Goal: Task Accomplishment & Management: Manage account settings

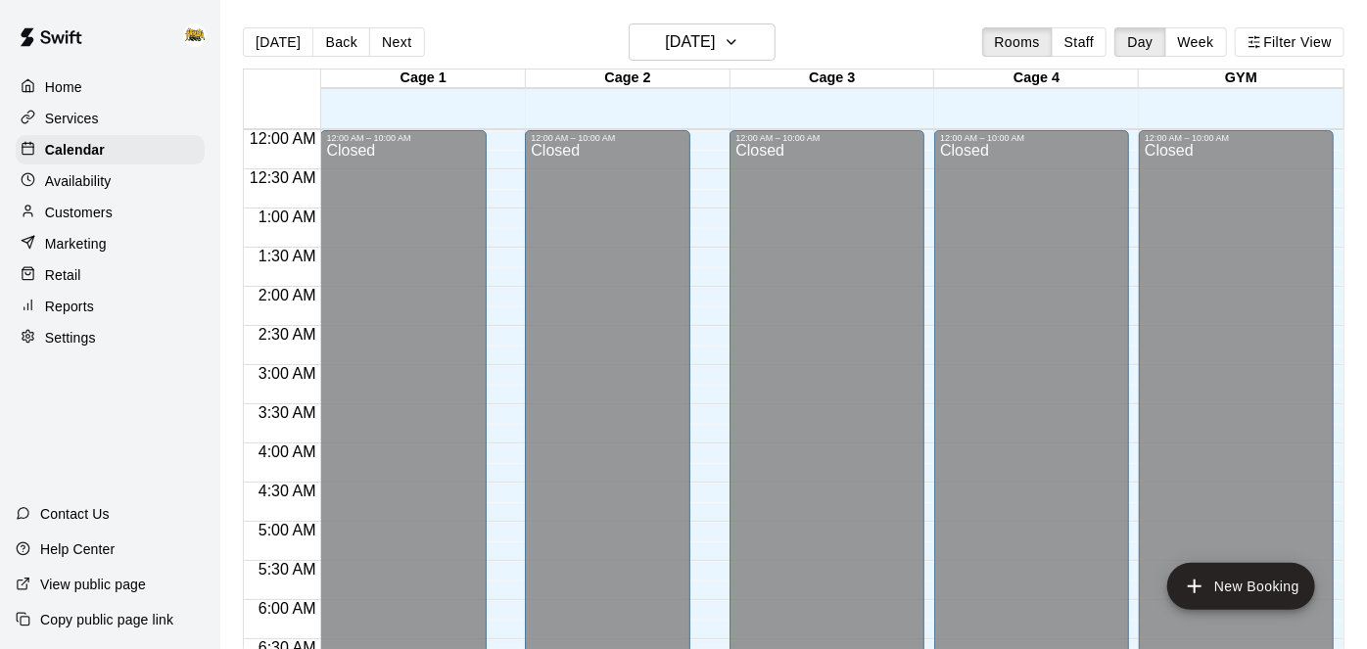
scroll to position [1221, 0]
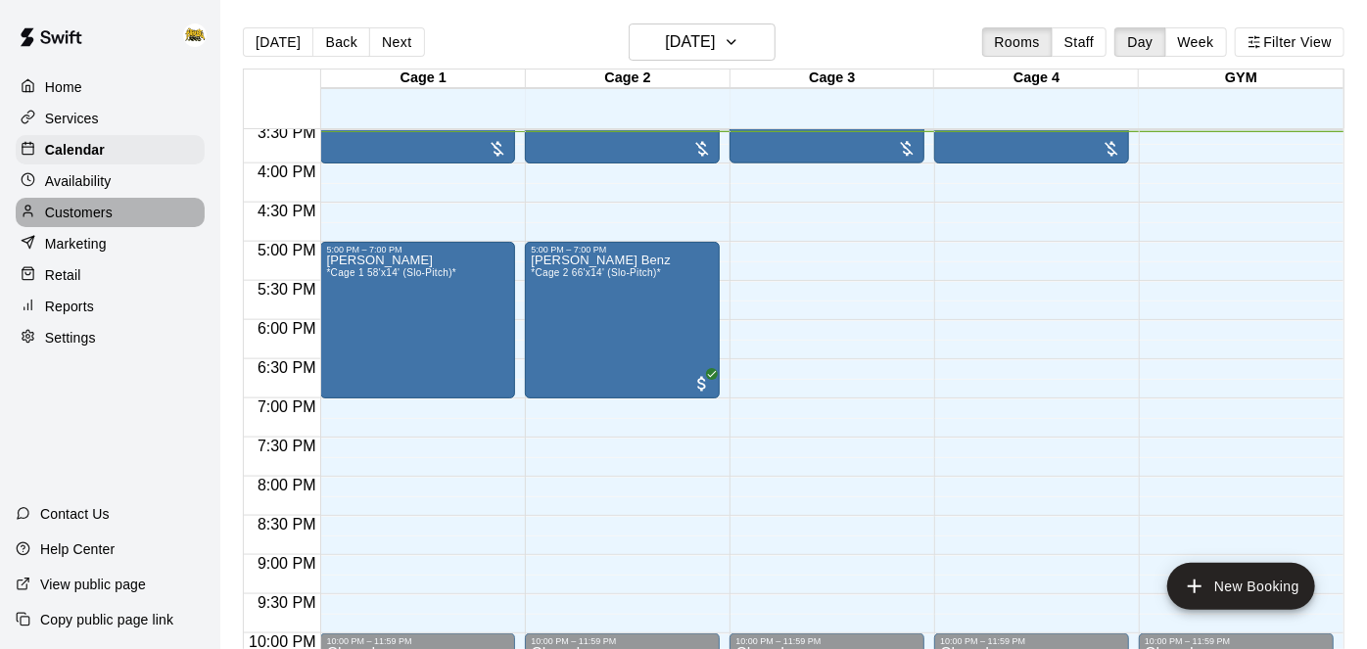
click at [95, 222] on p "Customers" at bounding box center [79, 213] width 68 height 20
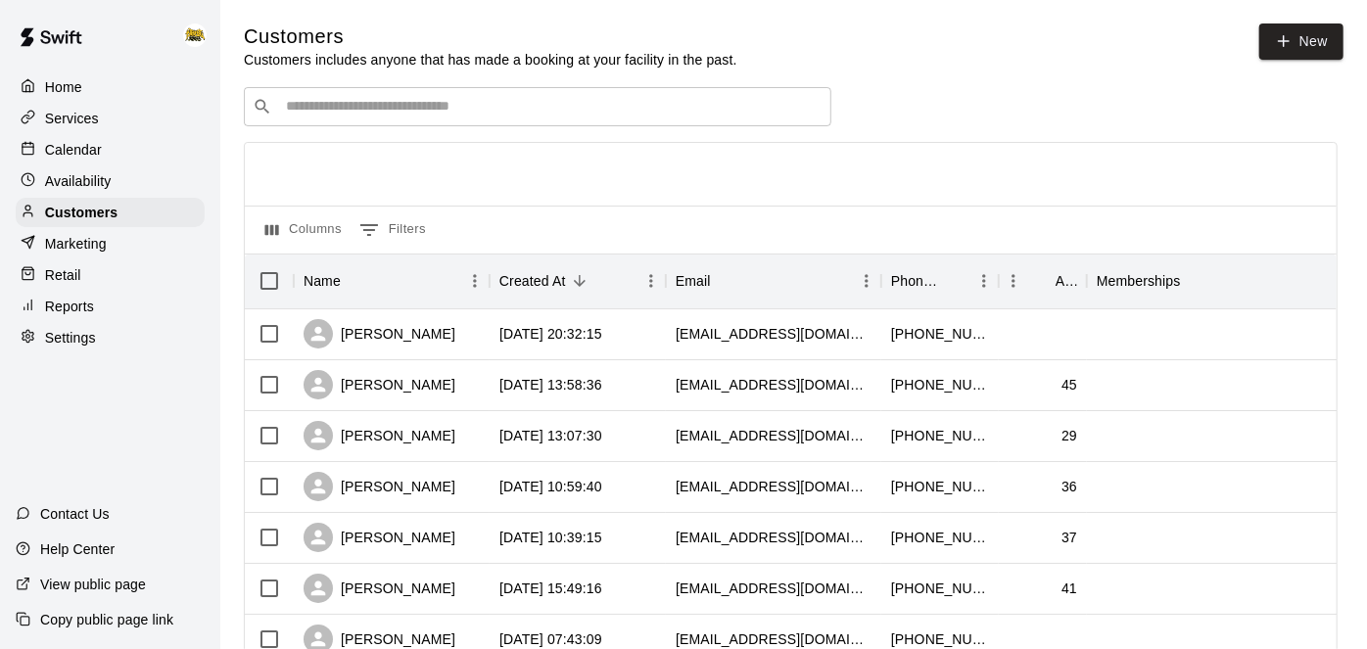
click at [668, 108] on input "Search customers by name or email" at bounding box center [551, 107] width 543 height 20
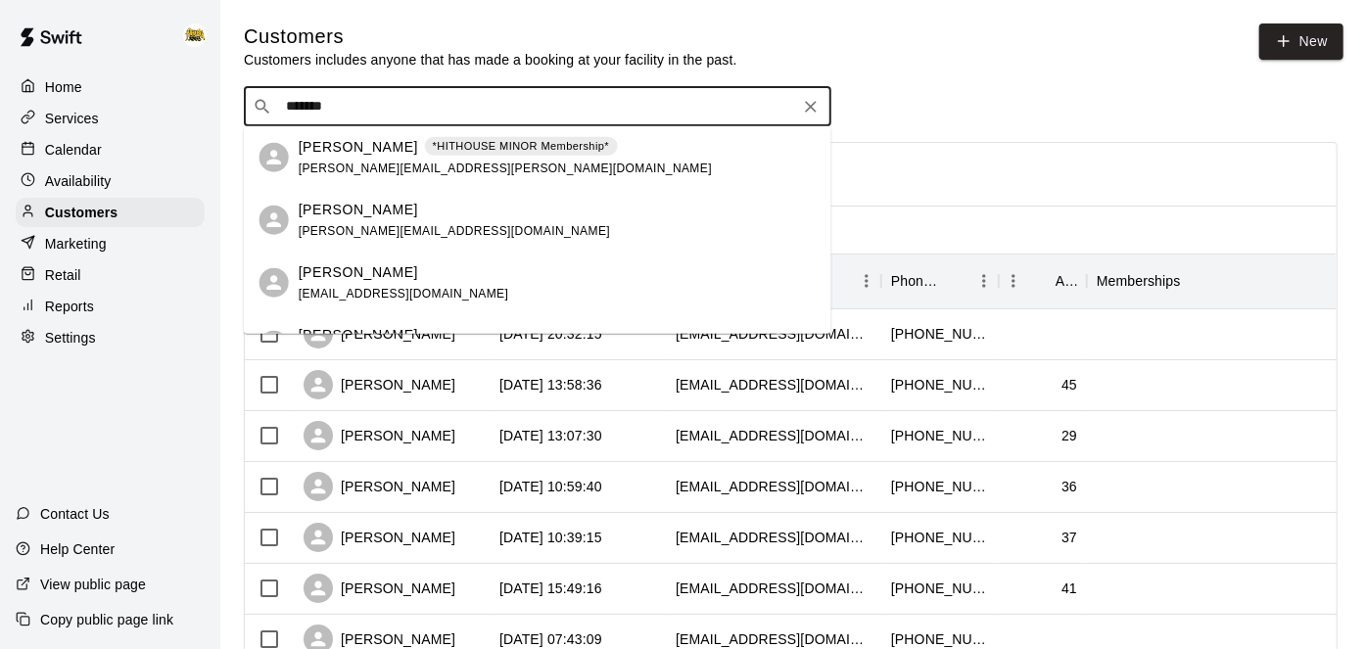
type input "*******"
click at [456, 166] on div "Brandon Coffey *HITHOUSE MINOR Membership* brando.coffey@gmail.com" at bounding box center [505, 157] width 413 height 42
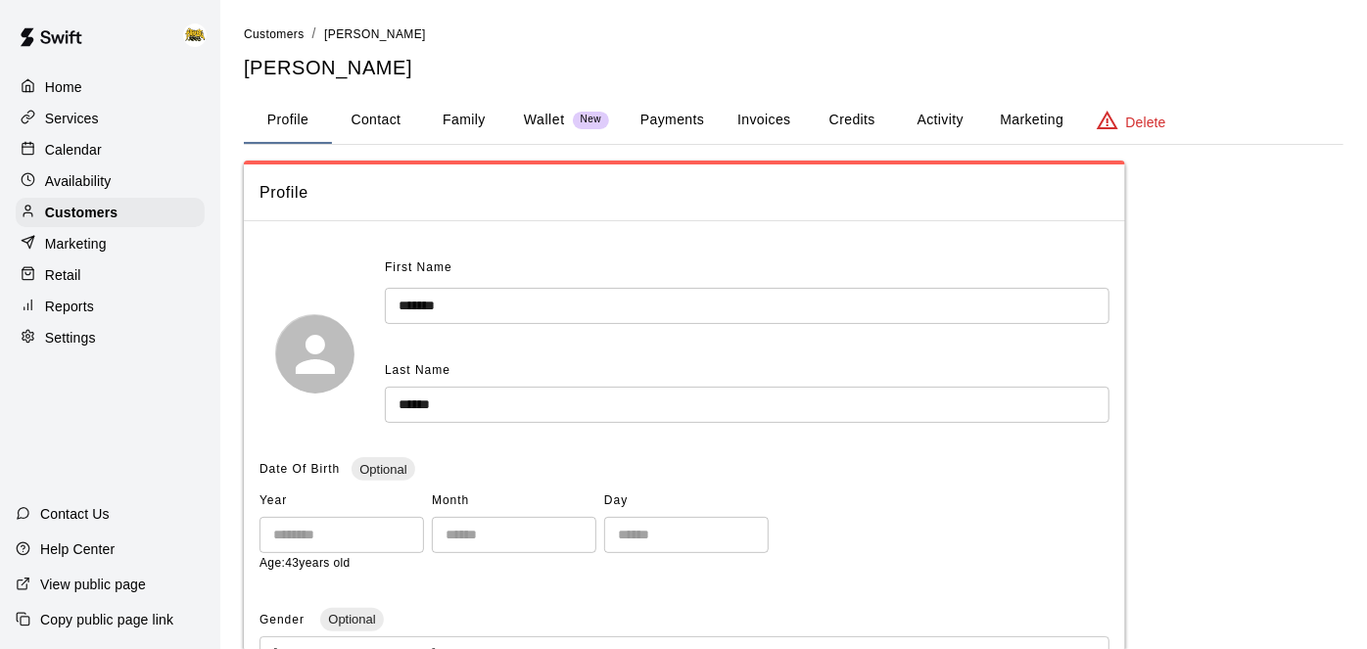
click at [685, 121] on button "Payments" at bounding box center [672, 120] width 95 height 47
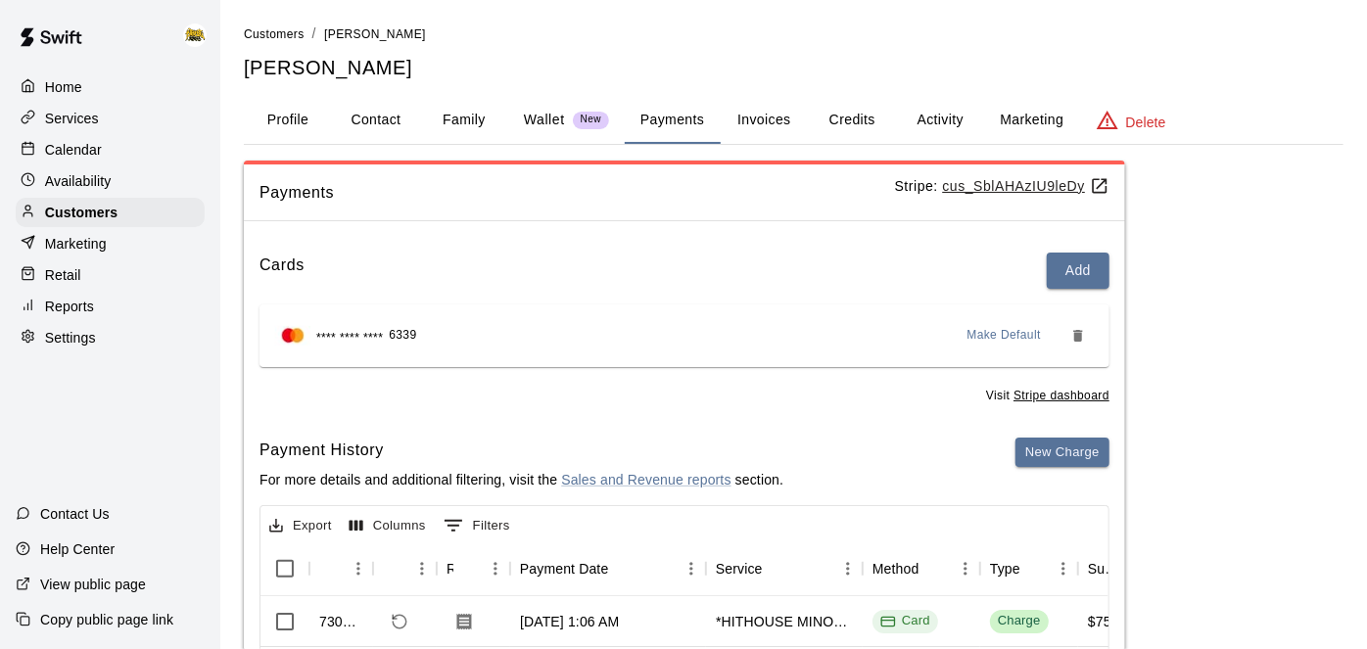
click at [849, 120] on button "Credits" at bounding box center [852, 120] width 88 height 47
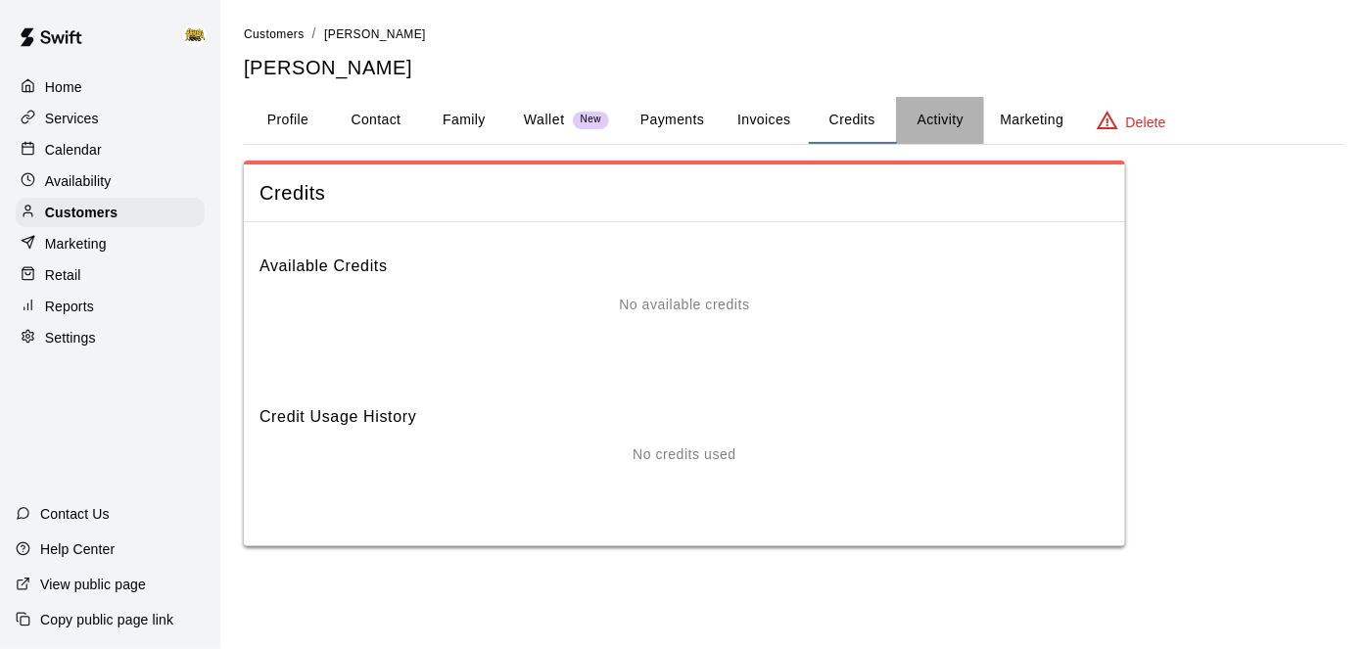
click at [921, 120] on button "Activity" at bounding box center [940, 120] width 88 height 47
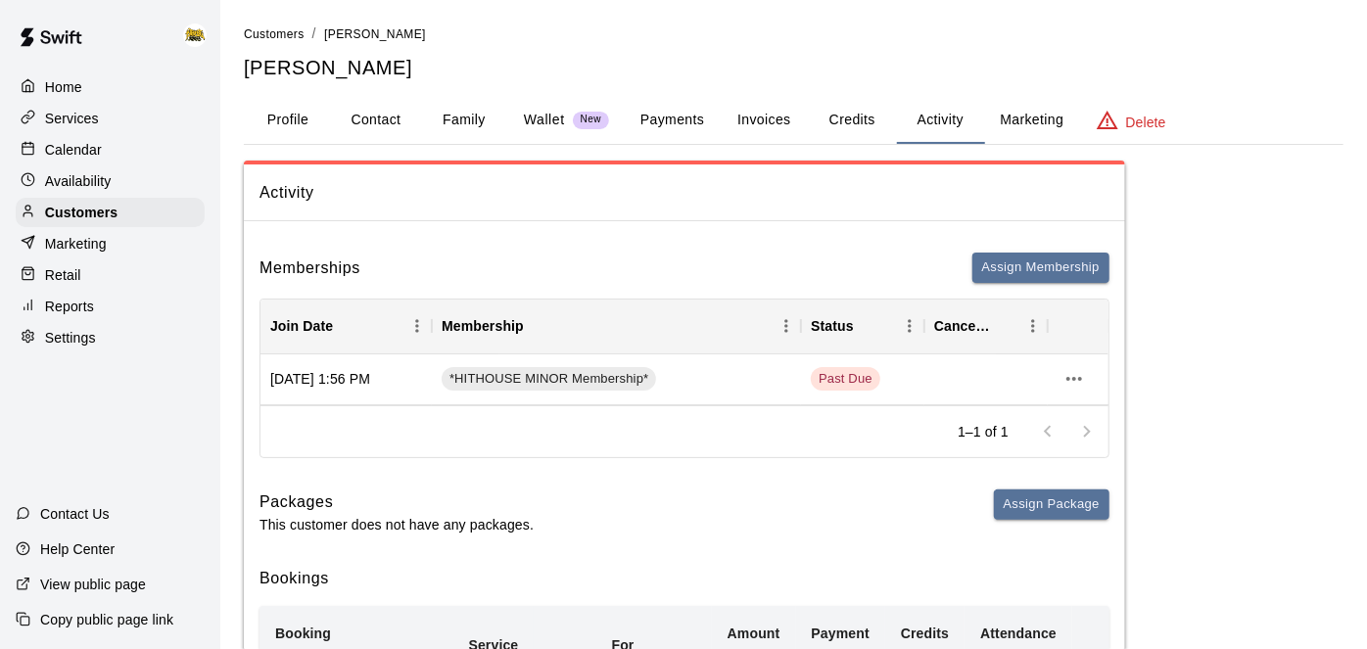
scroll to position [55, 0]
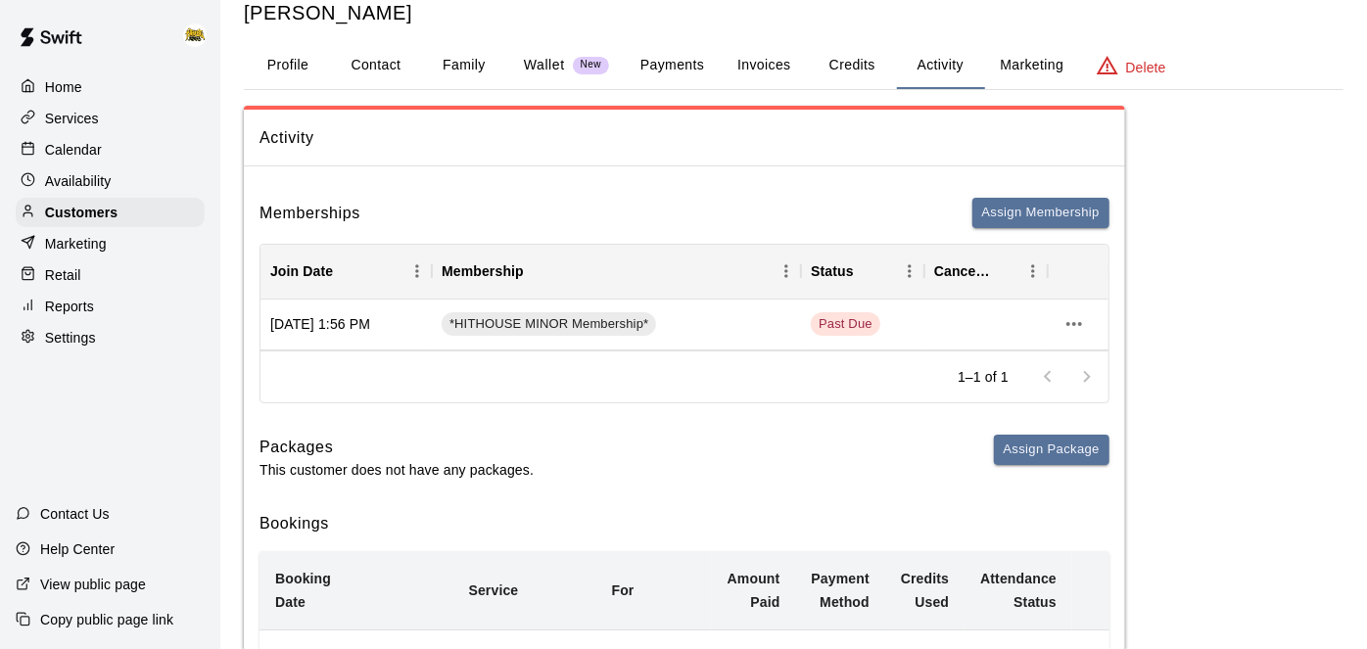
click at [93, 94] on div "Home" at bounding box center [110, 86] width 189 height 29
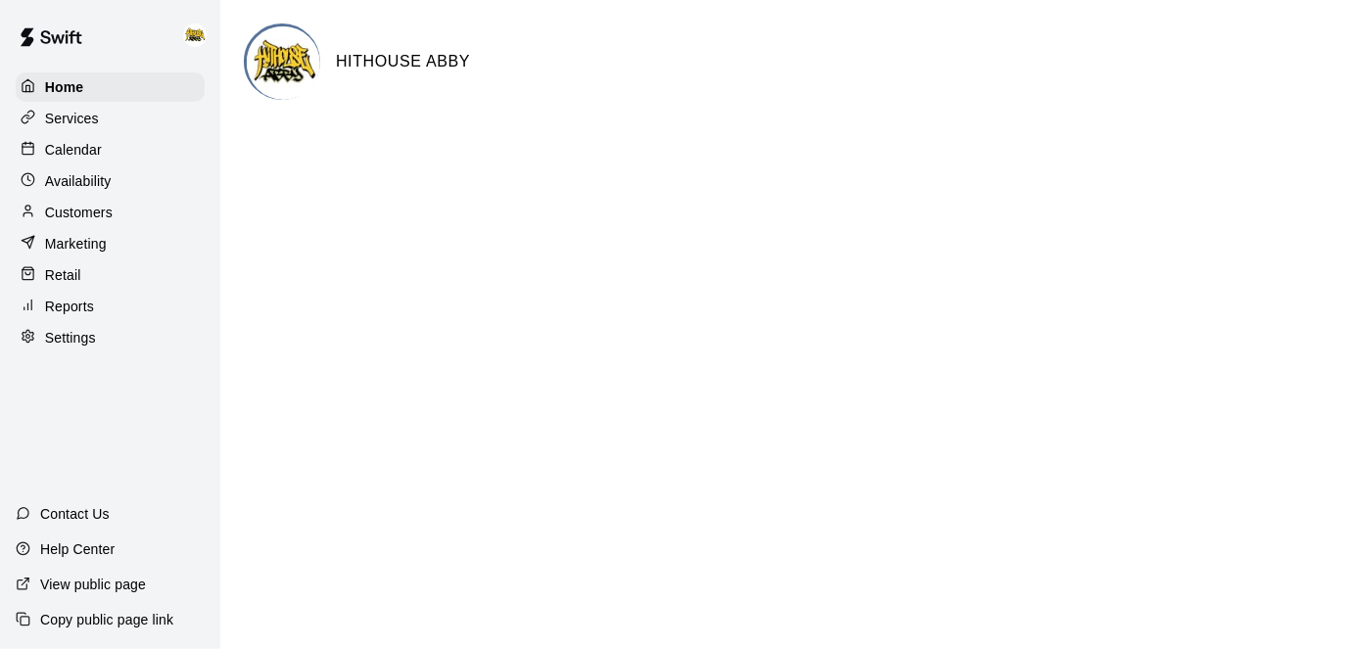
click at [86, 151] on p "Calendar" at bounding box center [73, 150] width 57 height 20
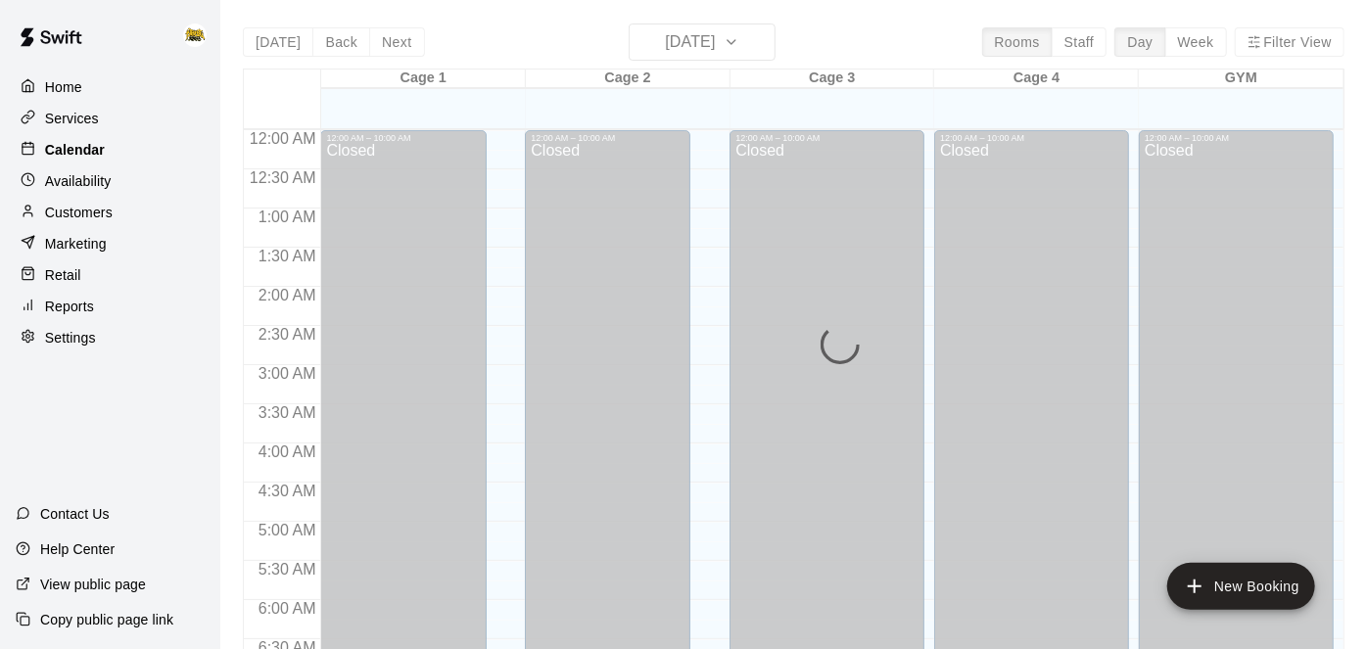
scroll to position [1223, 0]
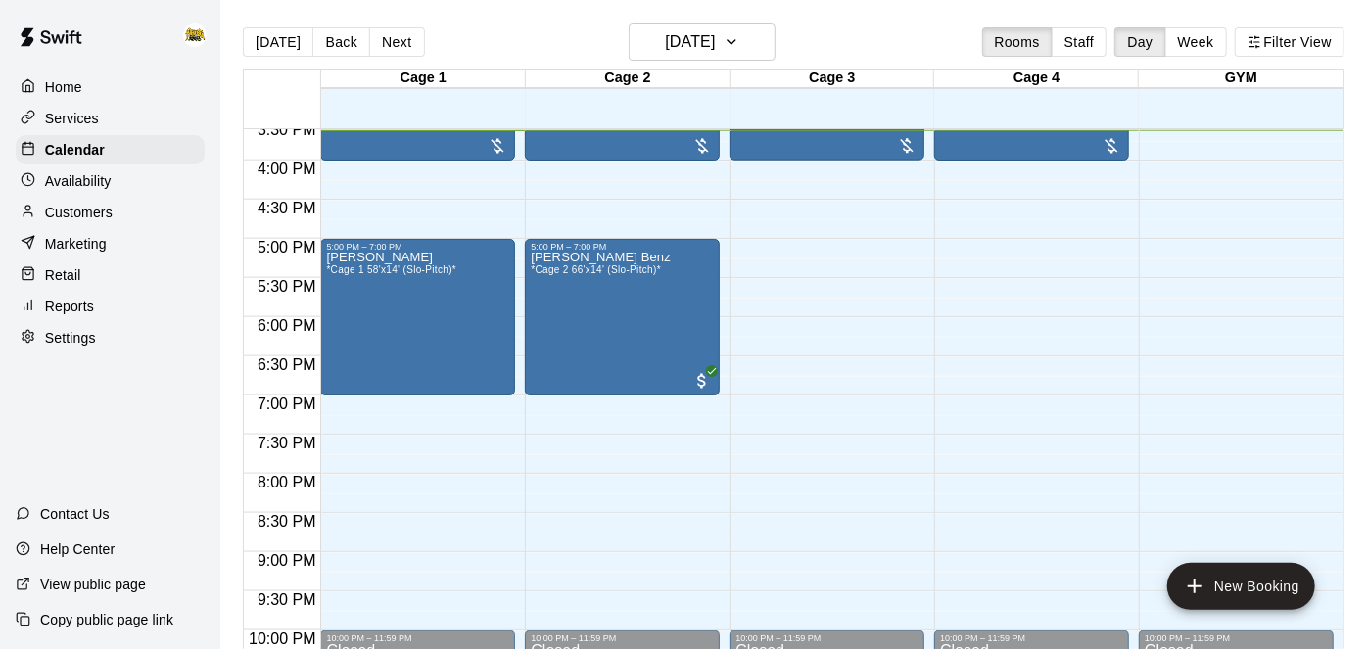
click at [87, 220] on p "Customers" at bounding box center [79, 213] width 68 height 20
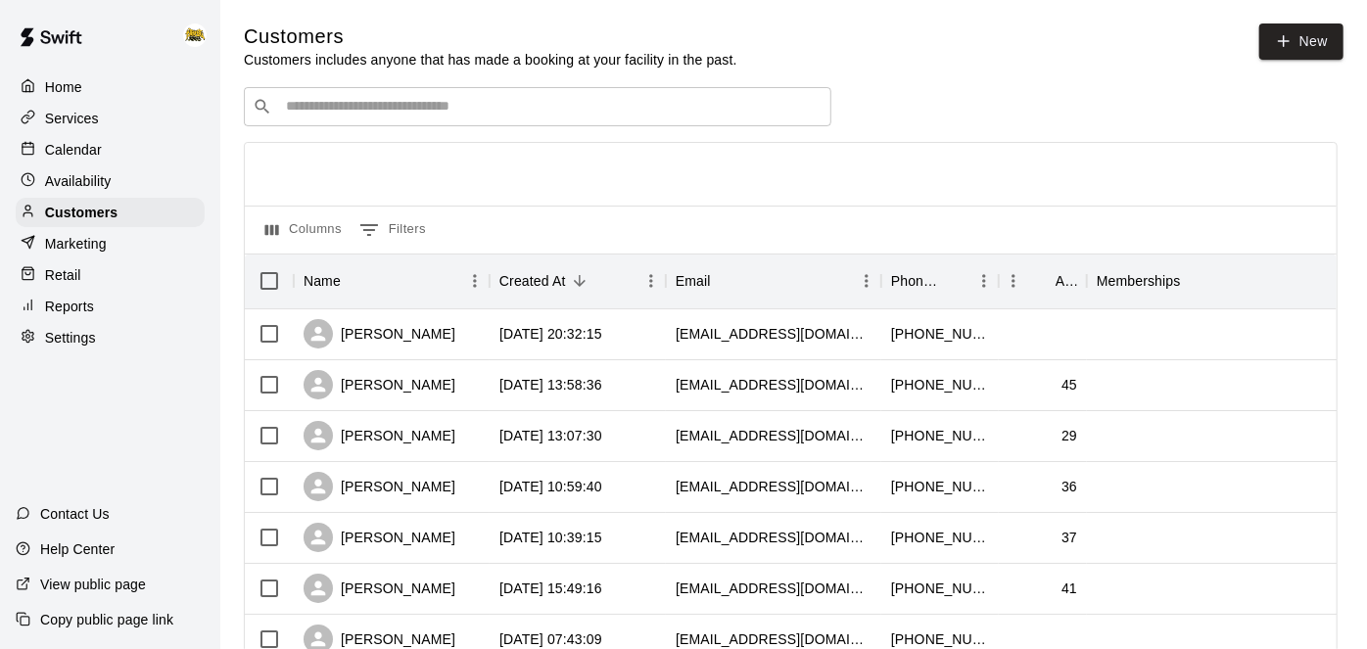
click at [536, 100] on input "Search customers by name or email" at bounding box center [551, 107] width 543 height 20
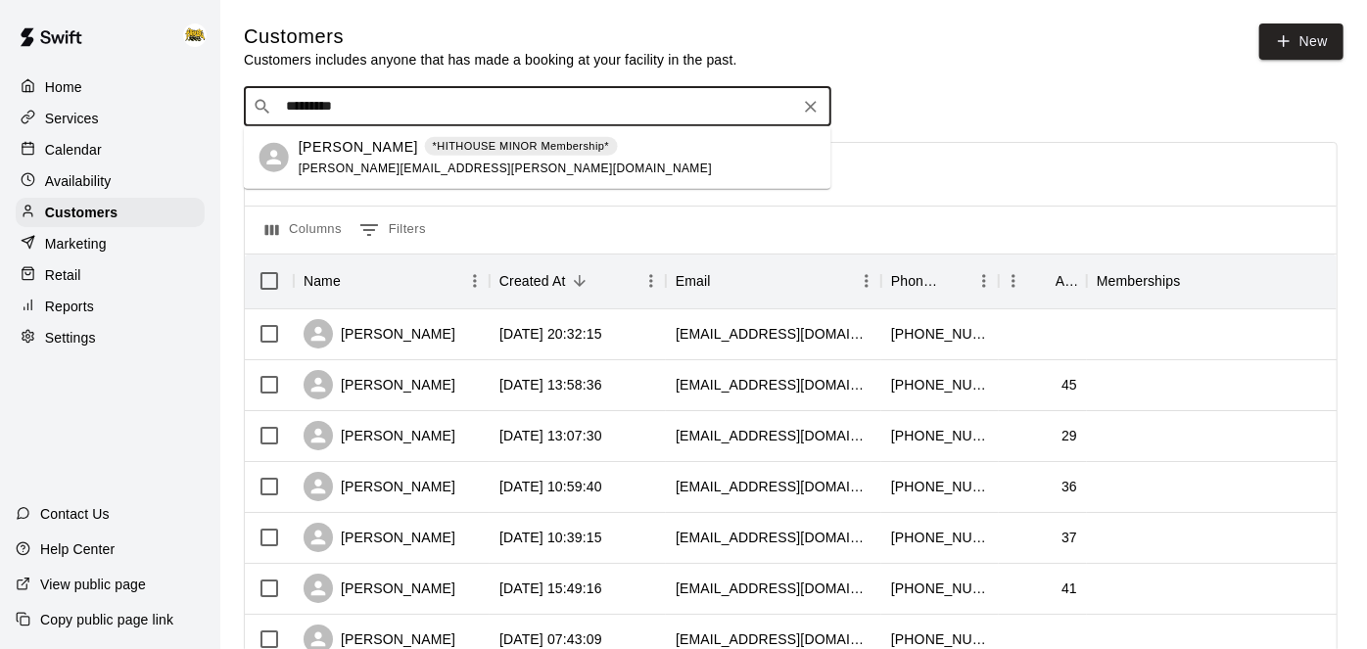
type input "**********"
click at [454, 170] on div "Brandon Coffey *HITHOUSE MINOR Membership* brando.coffey@gmail.com" at bounding box center [505, 157] width 413 height 42
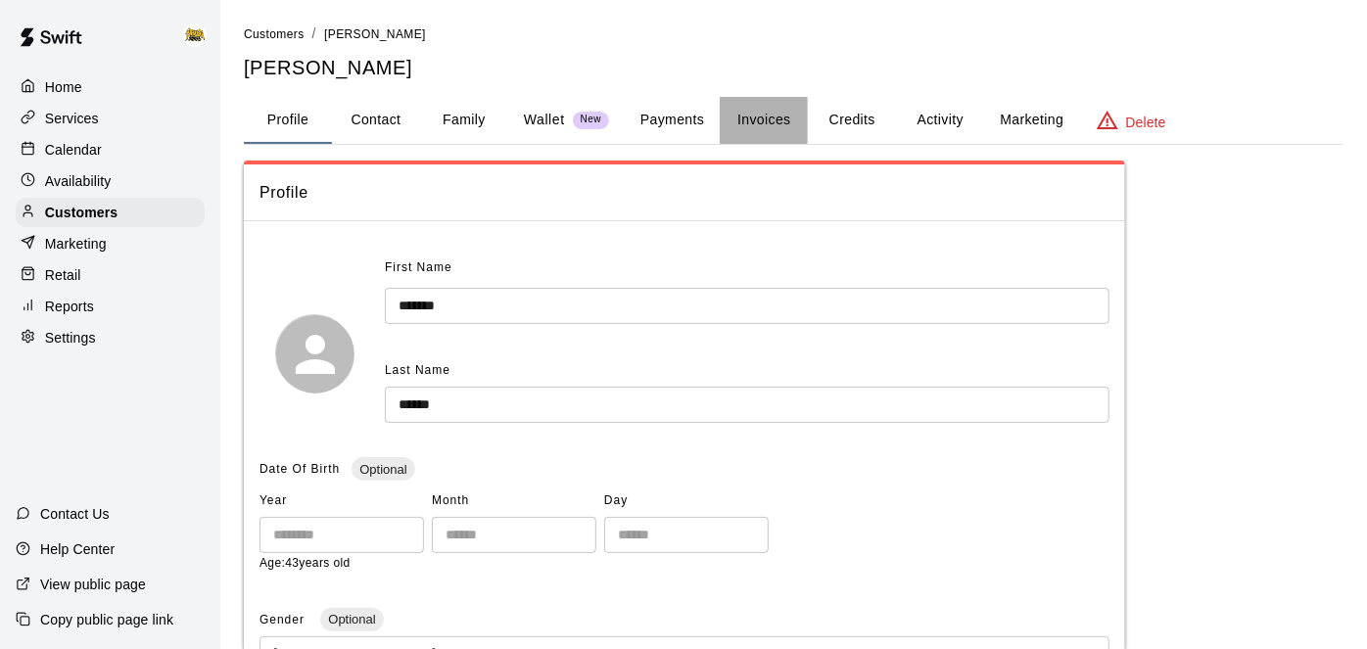
click at [740, 126] on button "Invoices" at bounding box center [764, 120] width 88 height 47
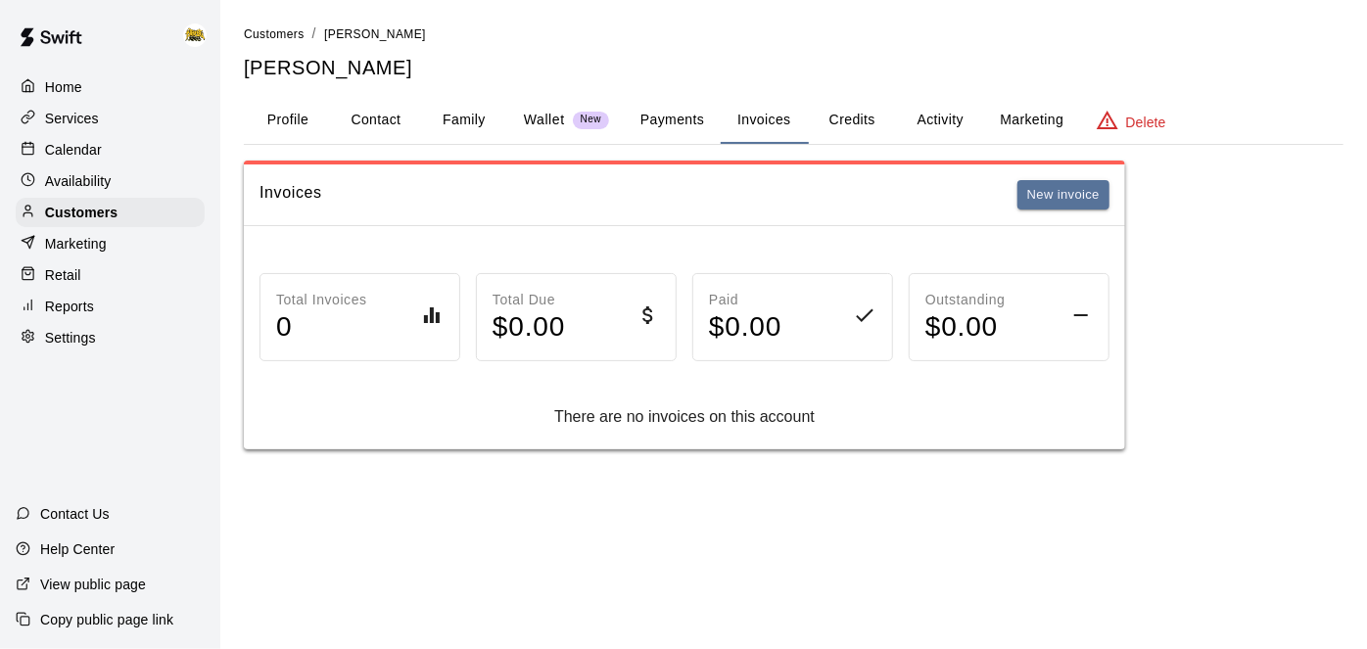
click at [851, 120] on button "Credits" at bounding box center [852, 120] width 88 height 47
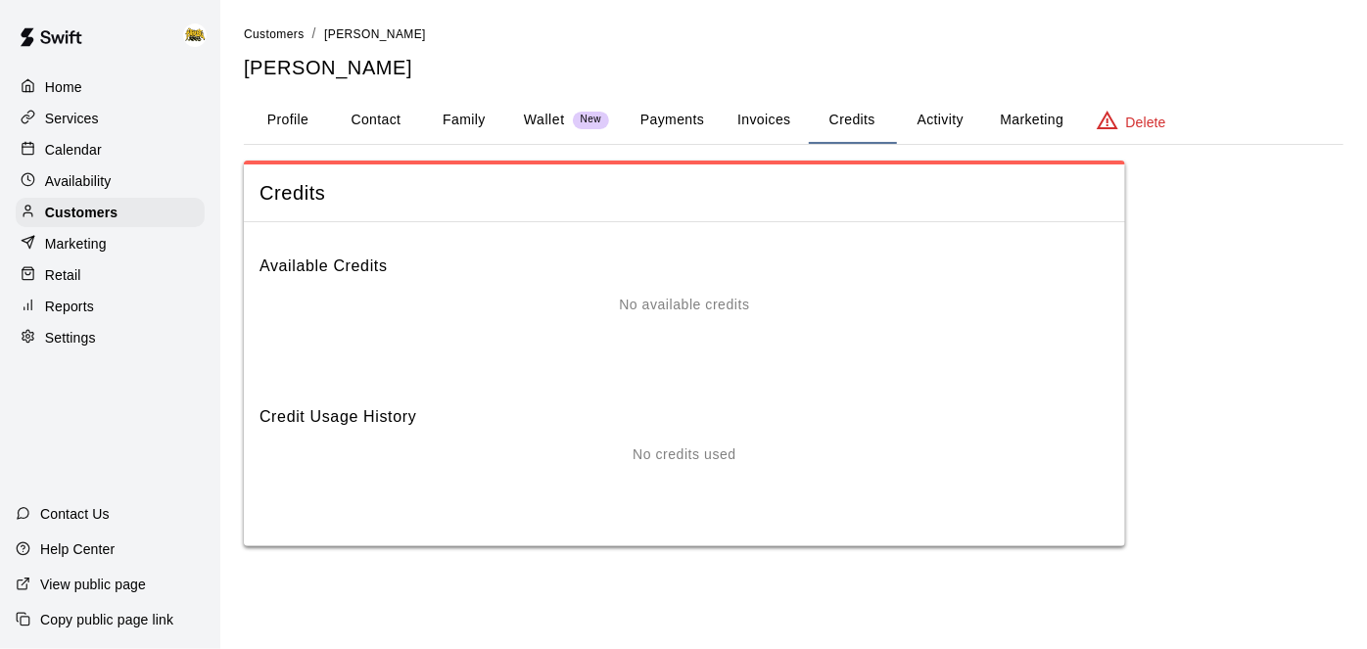
click at [920, 122] on button "Activity" at bounding box center [940, 120] width 88 height 47
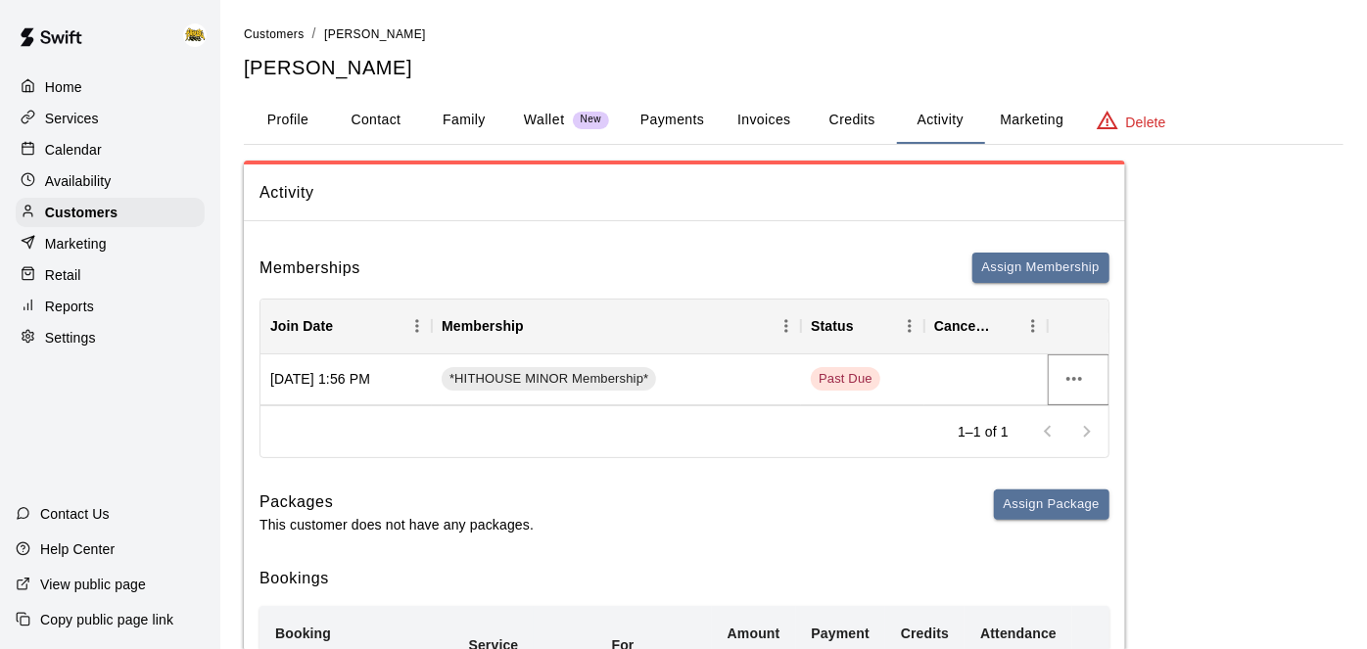
click at [1079, 382] on icon "more actions" at bounding box center [1075, 379] width 24 height 24
click at [1100, 420] on li "View details" at bounding box center [1112, 419] width 111 height 32
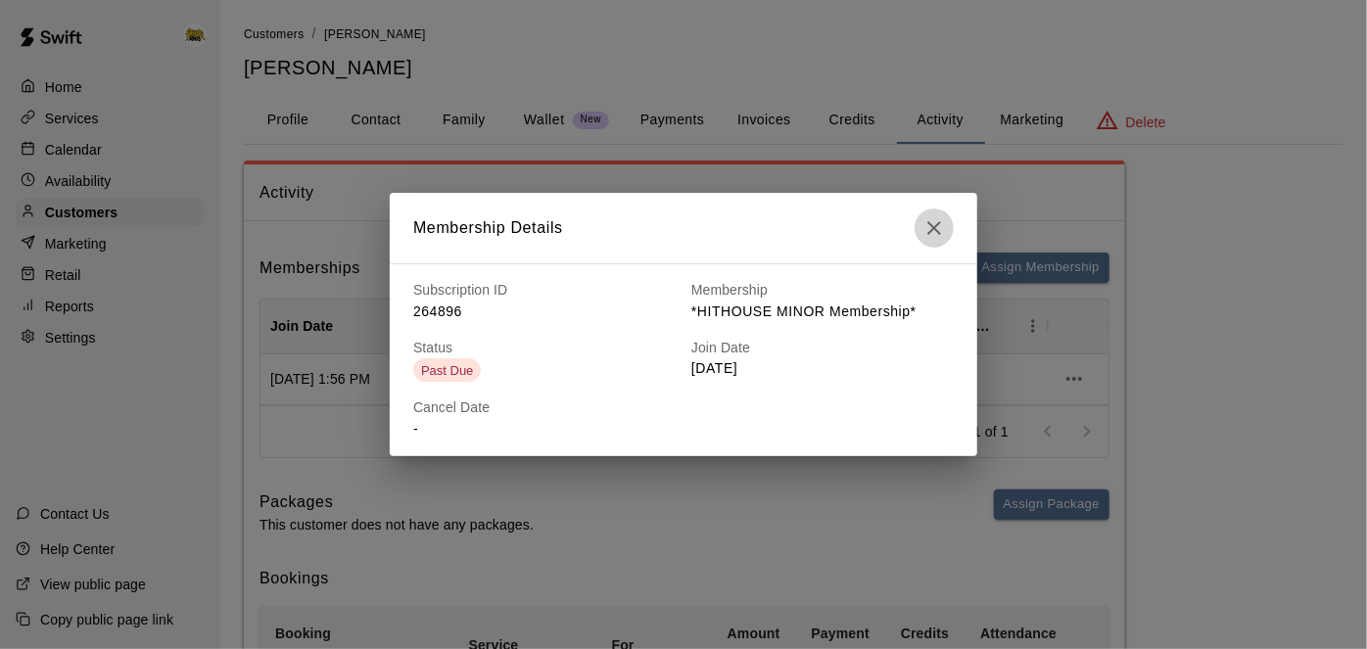
click at [938, 230] on icon "button" at bounding box center [935, 228] width 24 height 24
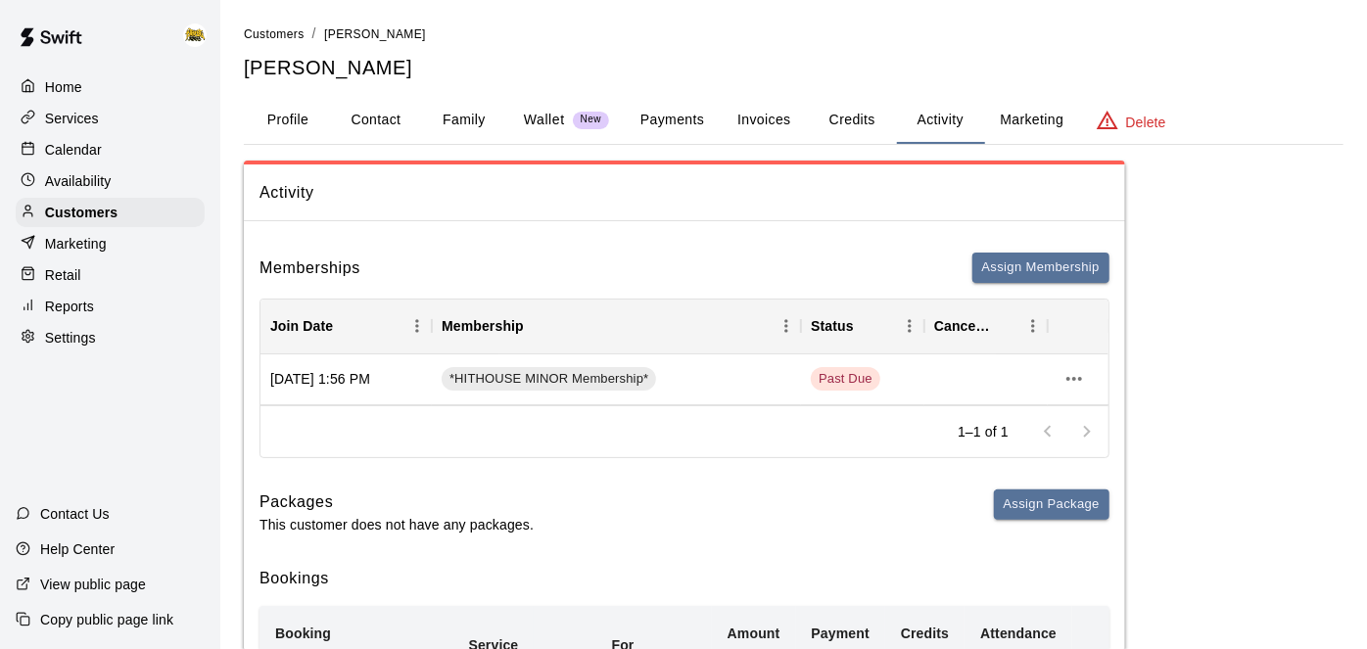
click at [669, 111] on button "Payments" at bounding box center [672, 120] width 95 height 47
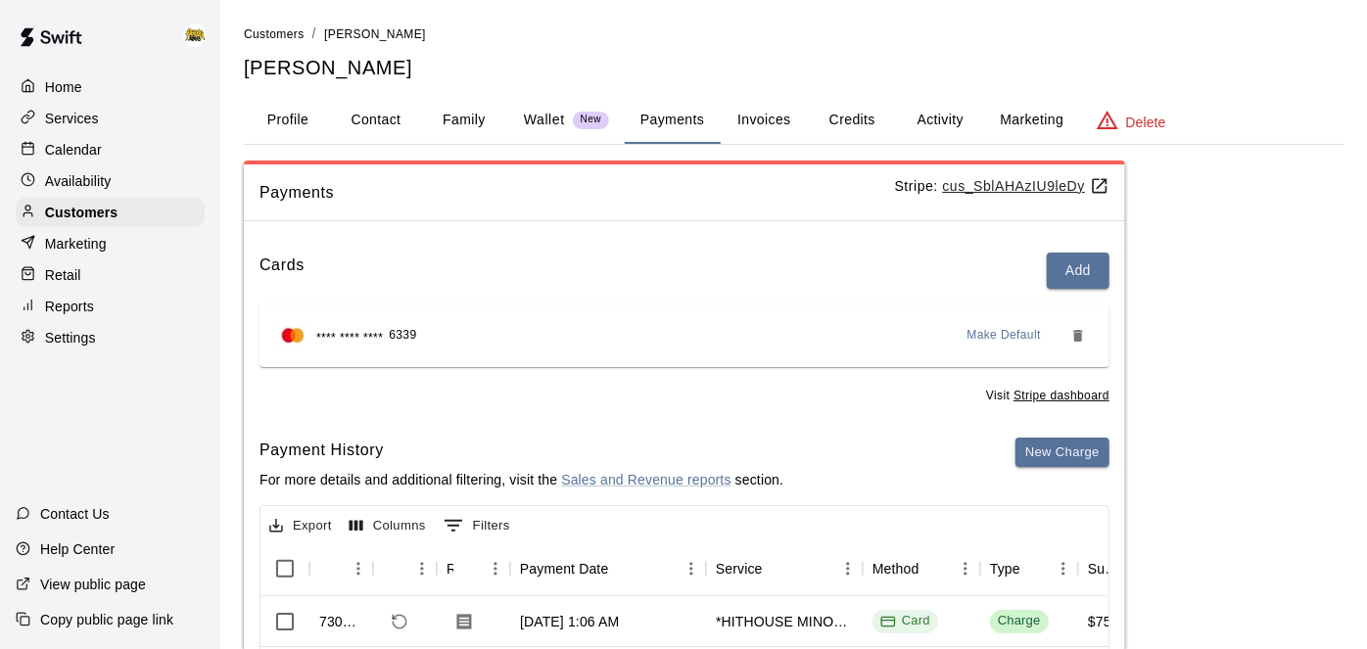
click at [940, 110] on button "Activity" at bounding box center [940, 120] width 88 height 47
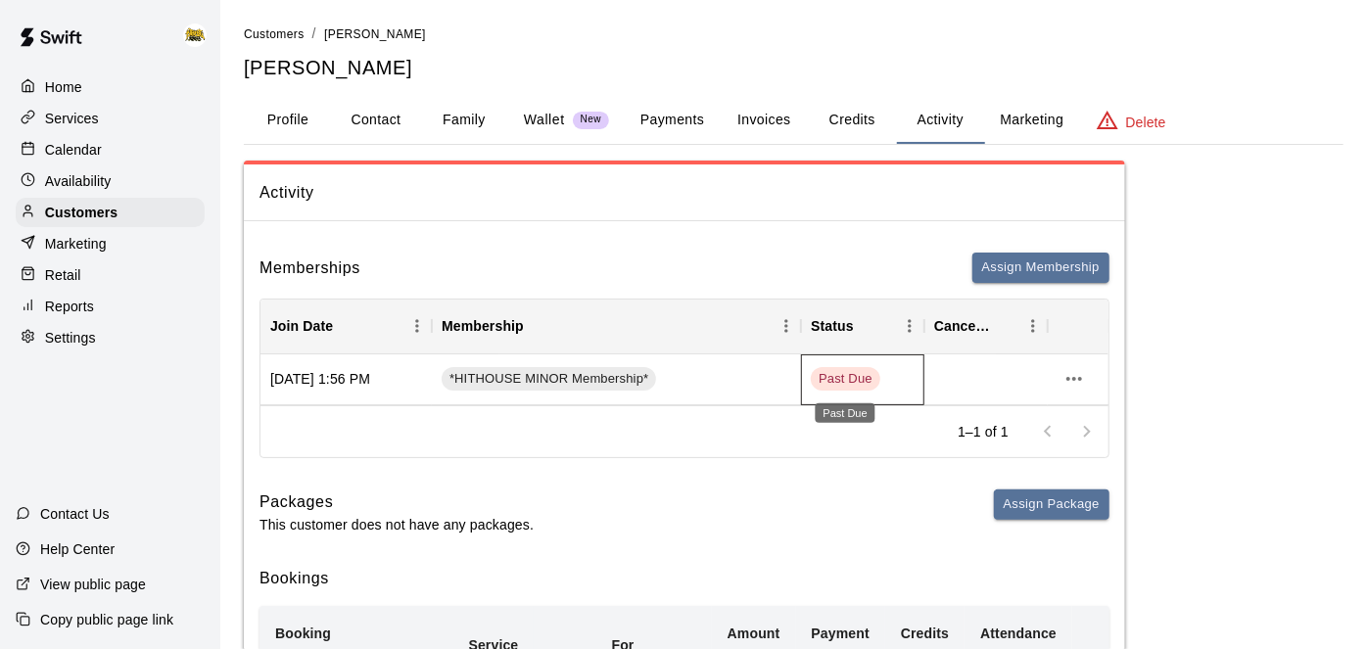
click at [834, 380] on span "Past Due" at bounding box center [846, 379] width 70 height 19
click at [946, 376] on div at bounding box center [986, 380] width 123 height 51
click at [1078, 370] on icon "more actions" at bounding box center [1075, 379] width 24 height 24
drag, startPoint x: 1091, startPoint y: 458, endPoint x: 1098, endPoint y: 418, distance: 40.7
click at [1098, 418] on ul "View details Cancel" at bounding box center [1112, 435] width 111 height 80
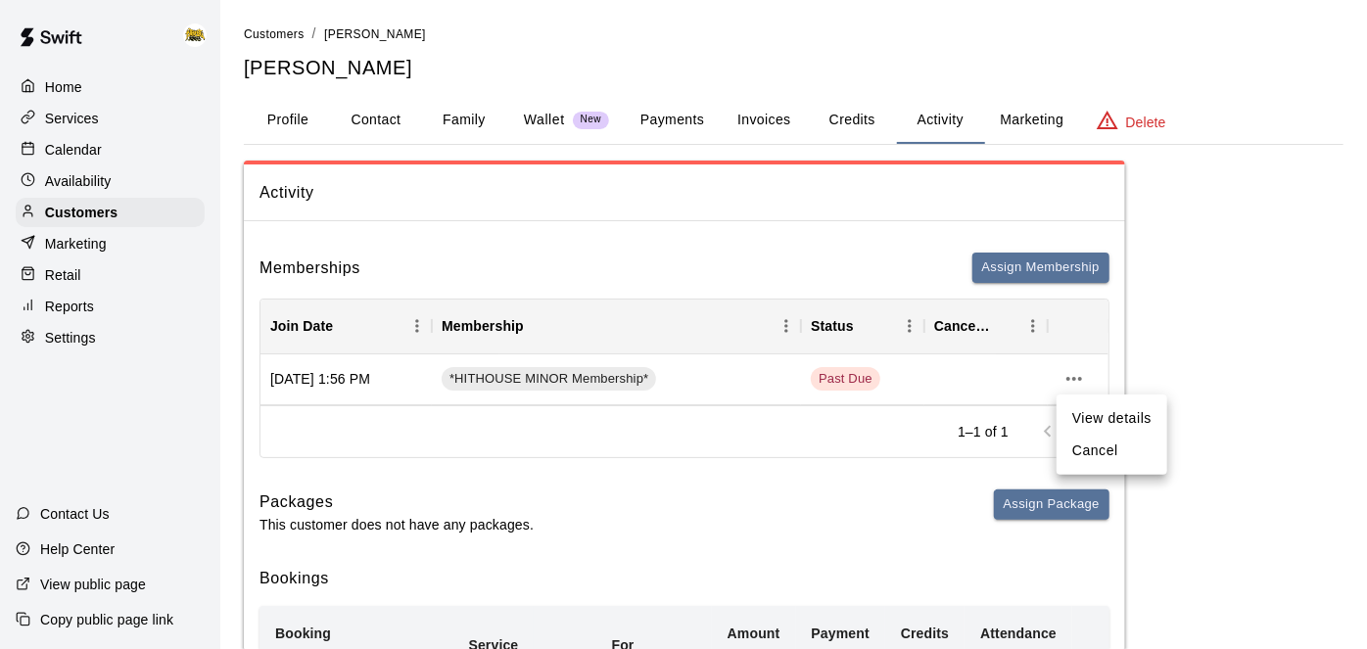
click at [1098, 418] on li "View details" at bounding box center [1112, 419] width 111 height 32
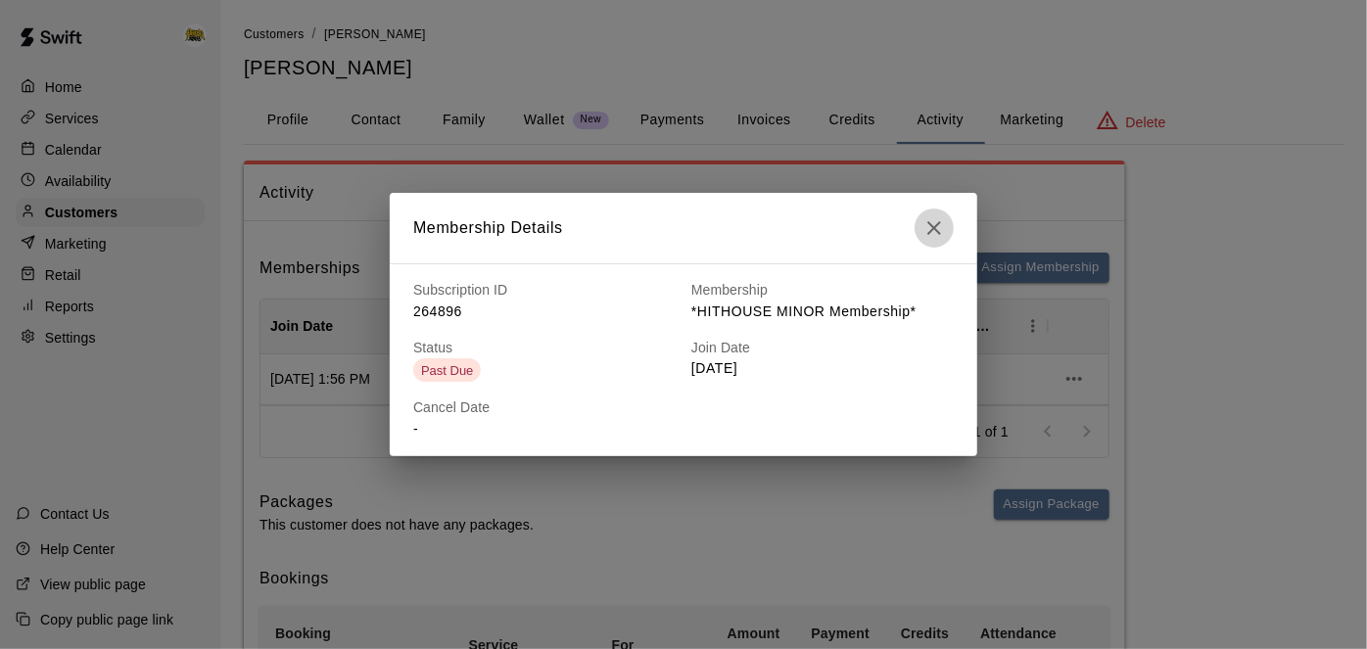
click at [930, 241] on button "button" at bounding box center [934, 228] width 39 height 39
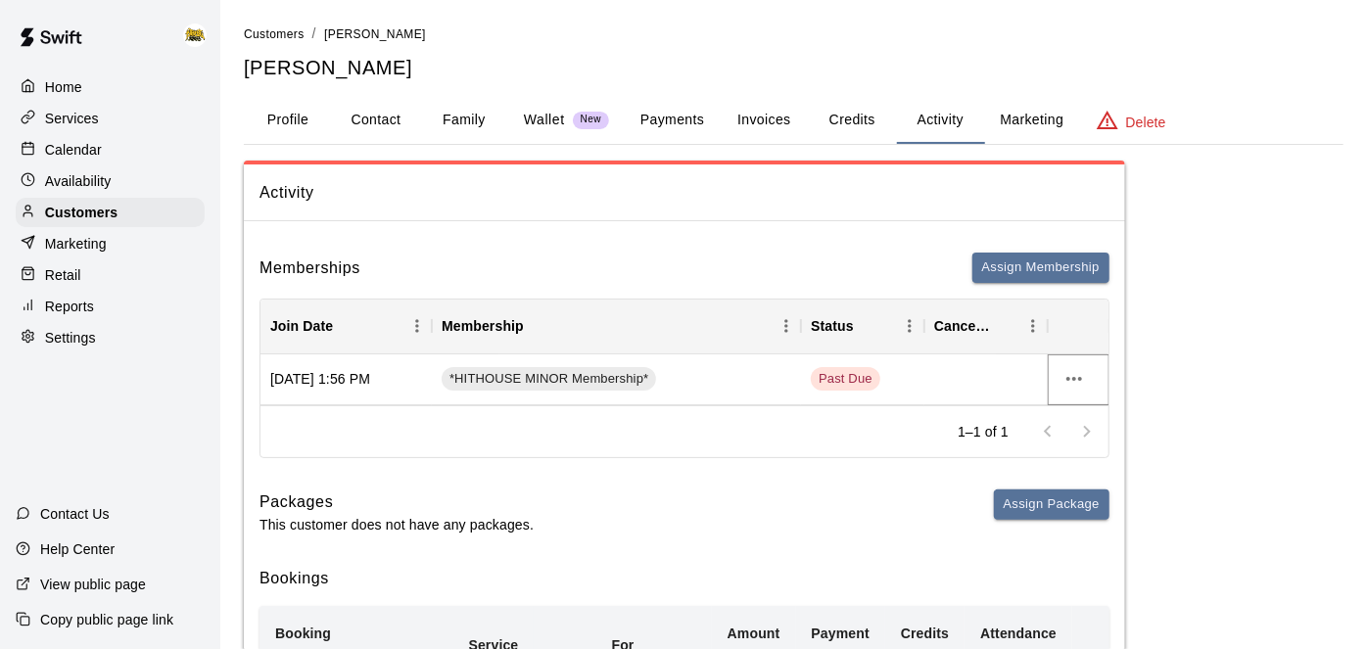
click at [1064, 380] on icon "more actions" at bounding box center [1075, 379] width 24 height 24
click at [69, 99] on div at bounding box center [683, 324] width 1367 height 649
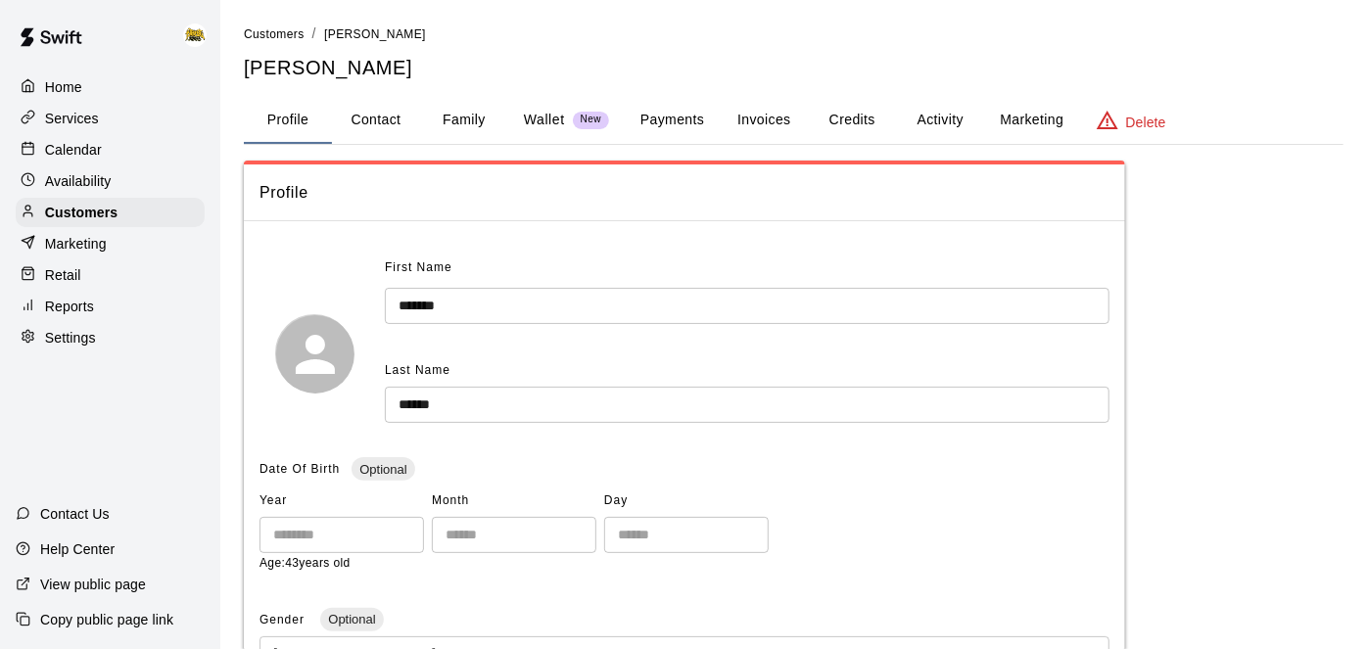
click at [66, 91] on p "Home" at bounding box center [63, 87] width 37 height 20
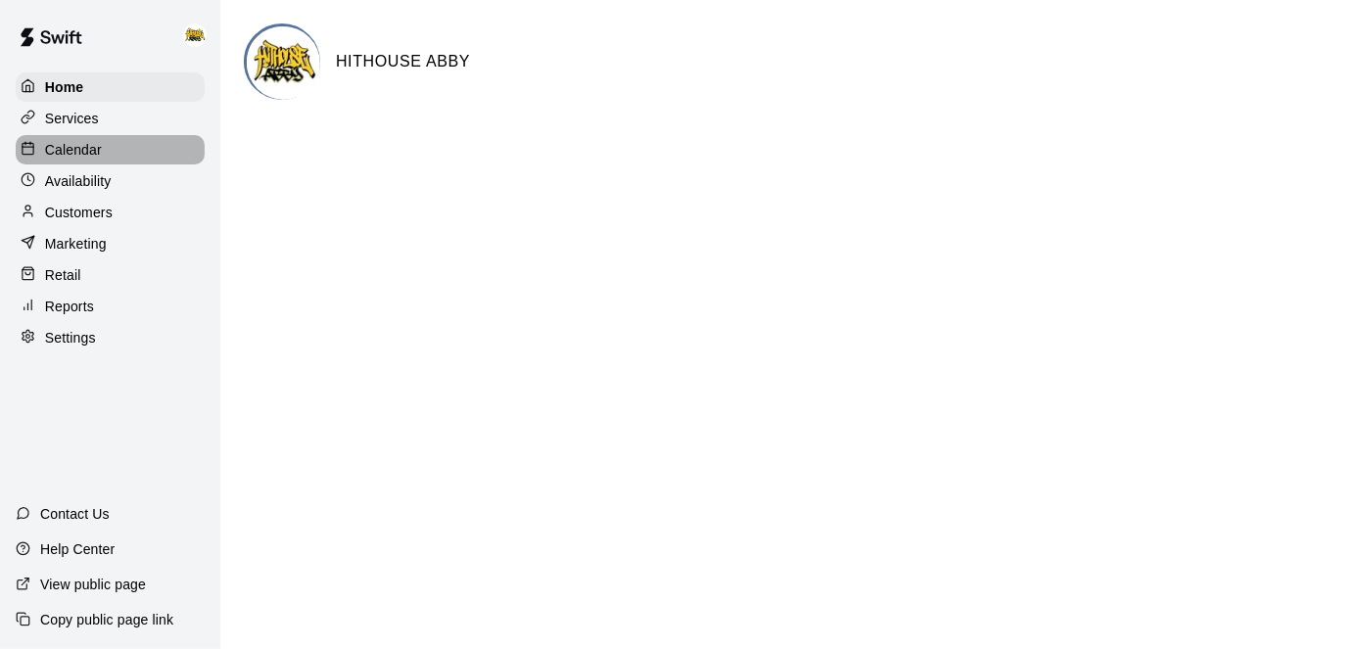
click at [108, 152] on div "Calendar" at bounding box center [110, 149] width 189 height 29
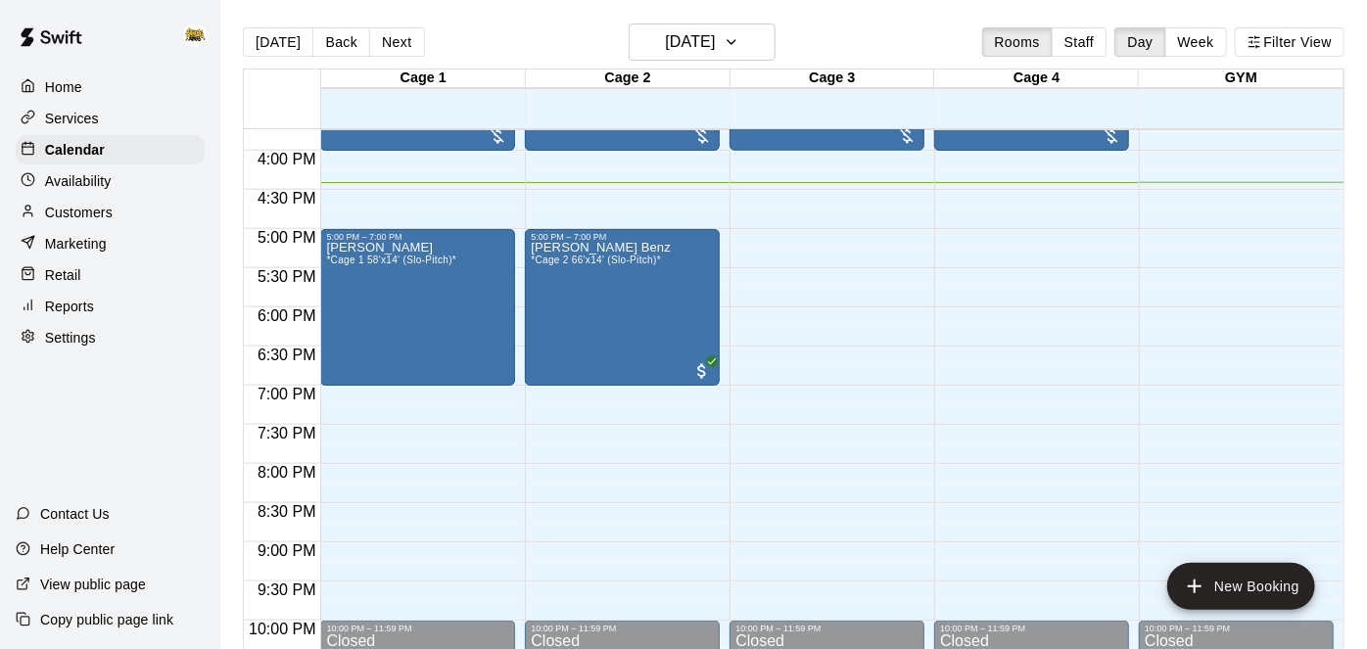
scroll to position [1230, 0]
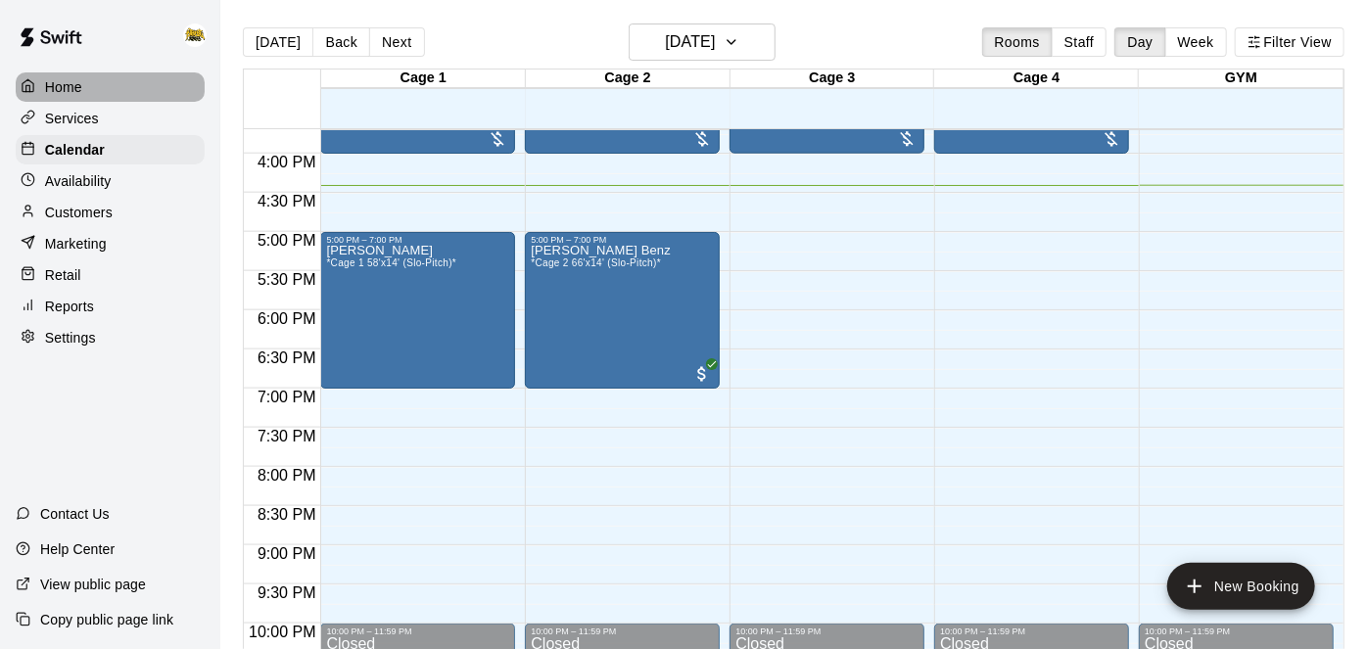
click at [67, 92] on p "Home" at bounding box center [63, 87] width 37 height 20
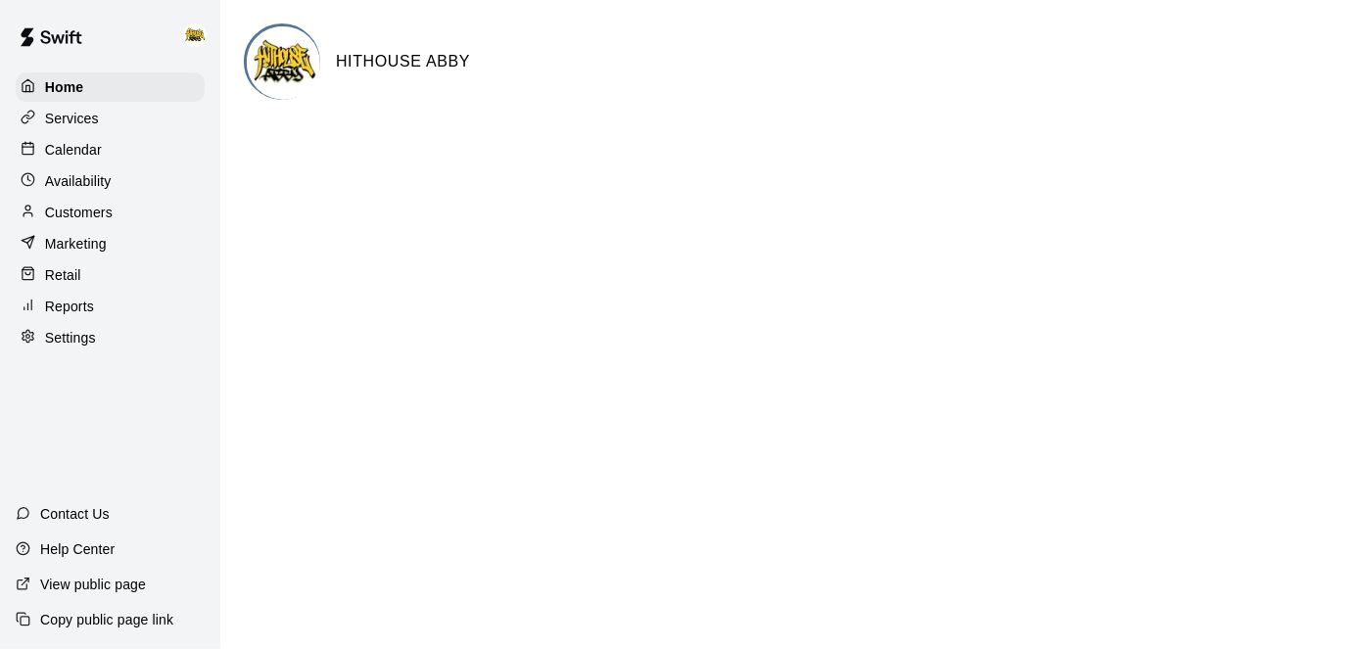
click at [57, 144] on p "Calendar" at bounding box center [73, 150] width 57 height 20
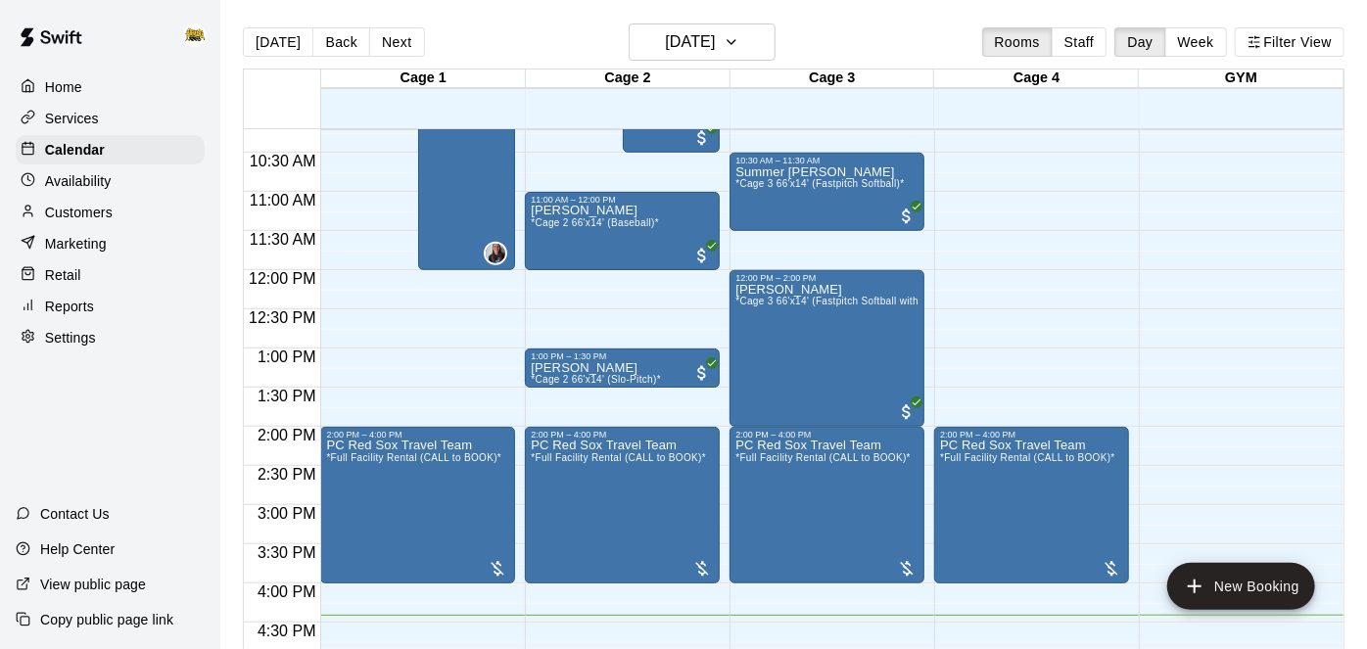
scroll to position [801, 0]
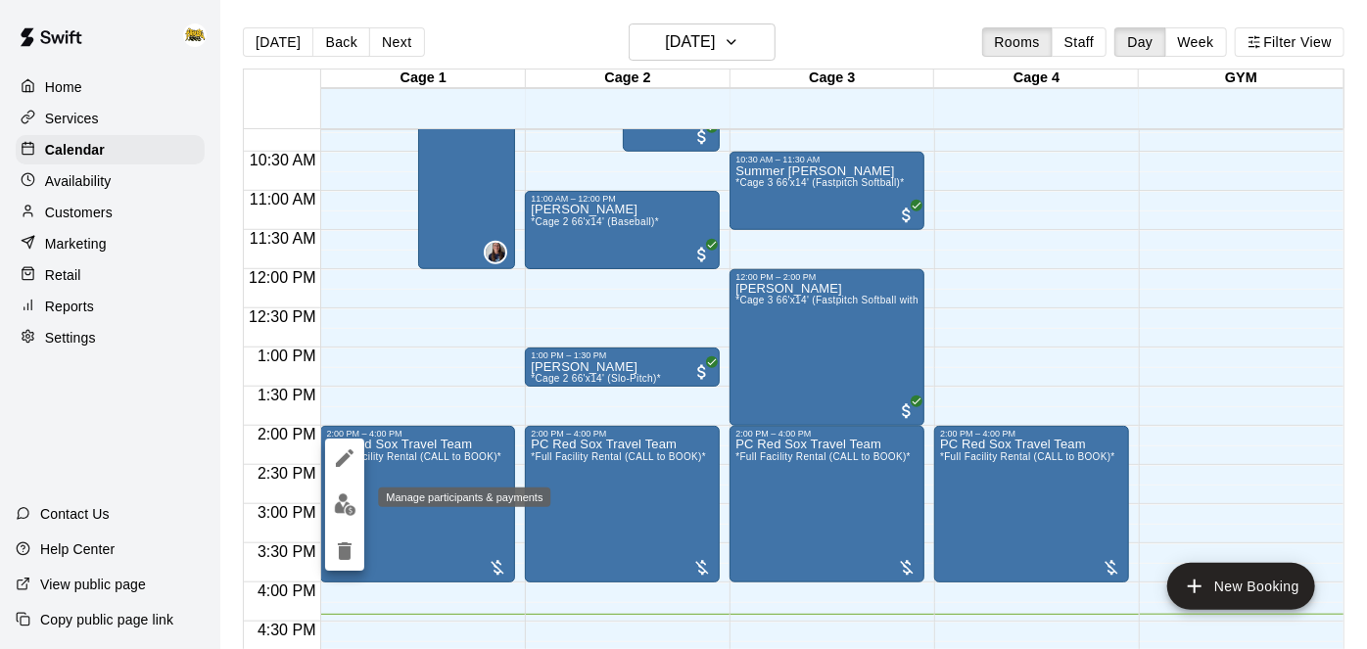
click at [343, 504] on img "edit" at bounding box center [345, 505] width 23 height 23
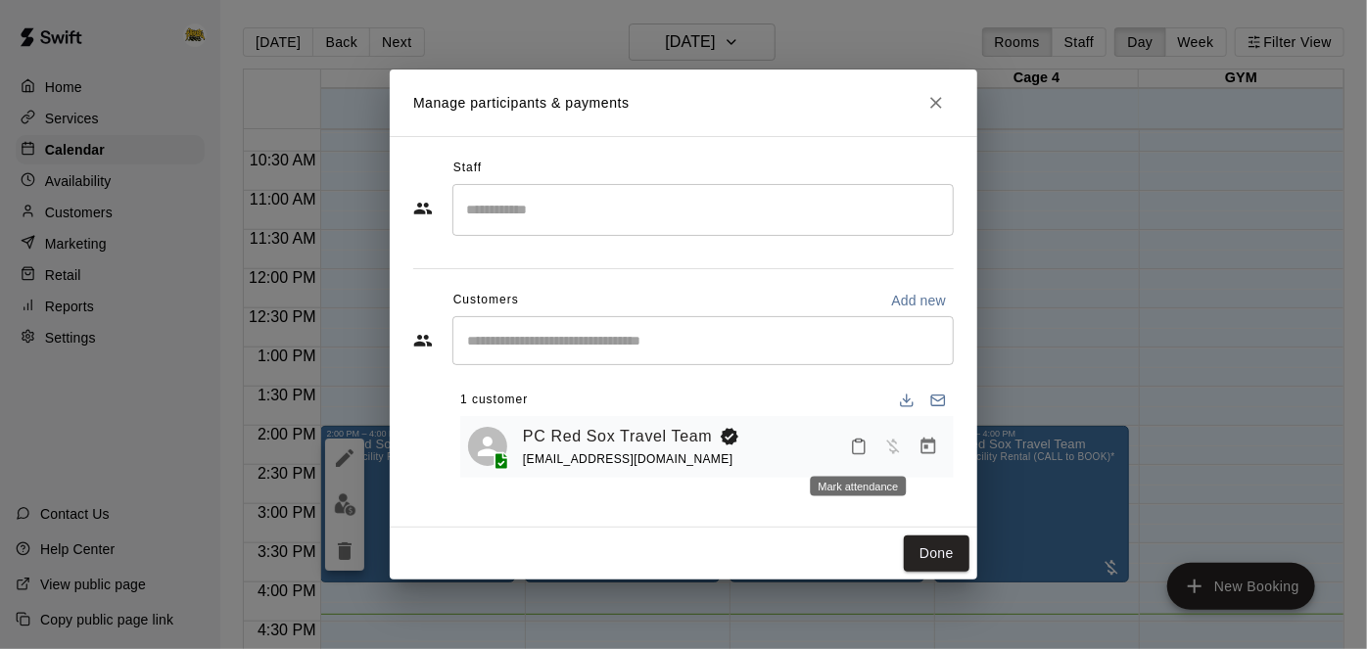
click at [861, 450] on icon "Mark attendance" at bounding box center [859, 447] width 18 height 18
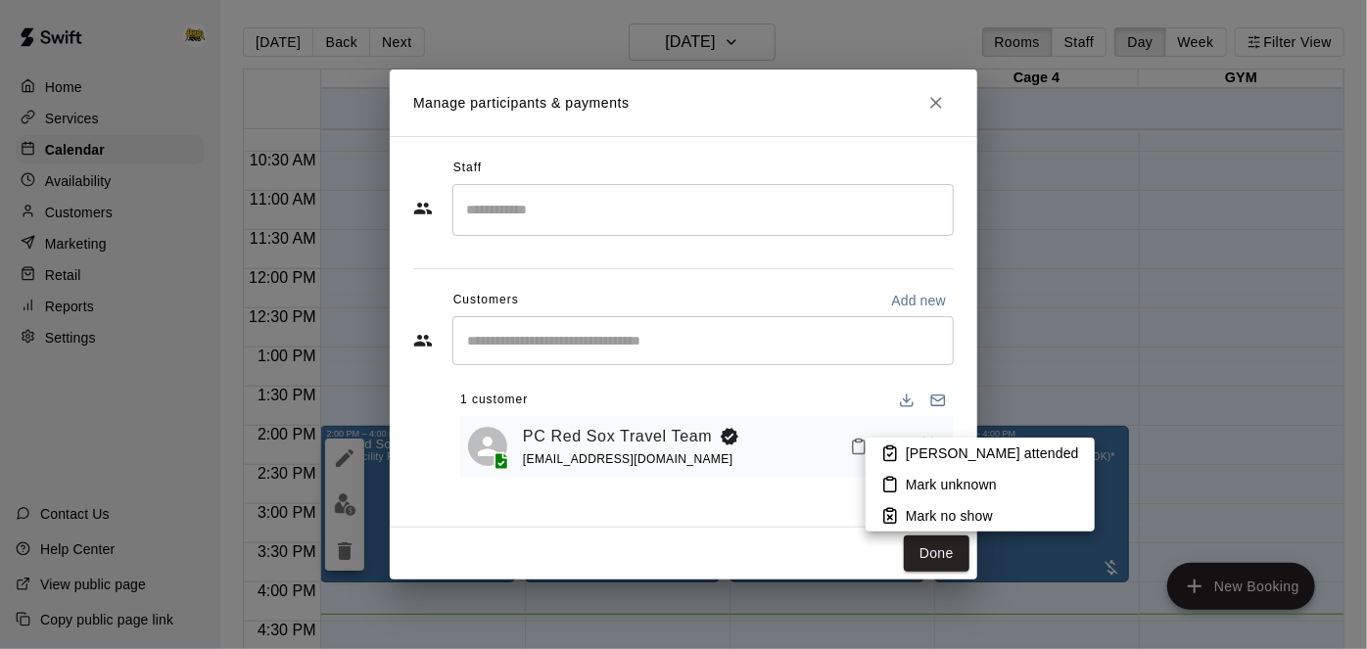
click at [925, 454] on p "[PERSON_NAME] attended" at bounding box center [992, 454] width 173 height 20
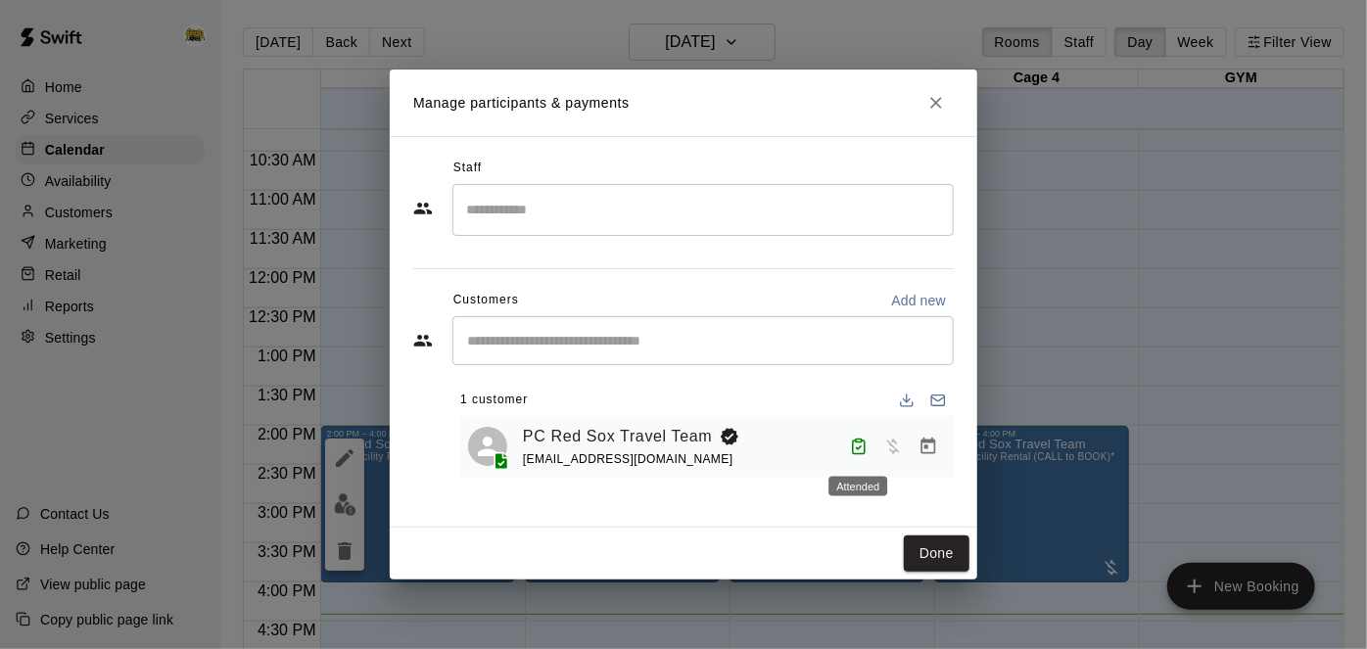
click at [858, 451] on icon "Attended" at bounding box center [859, 447] width 18 height 18
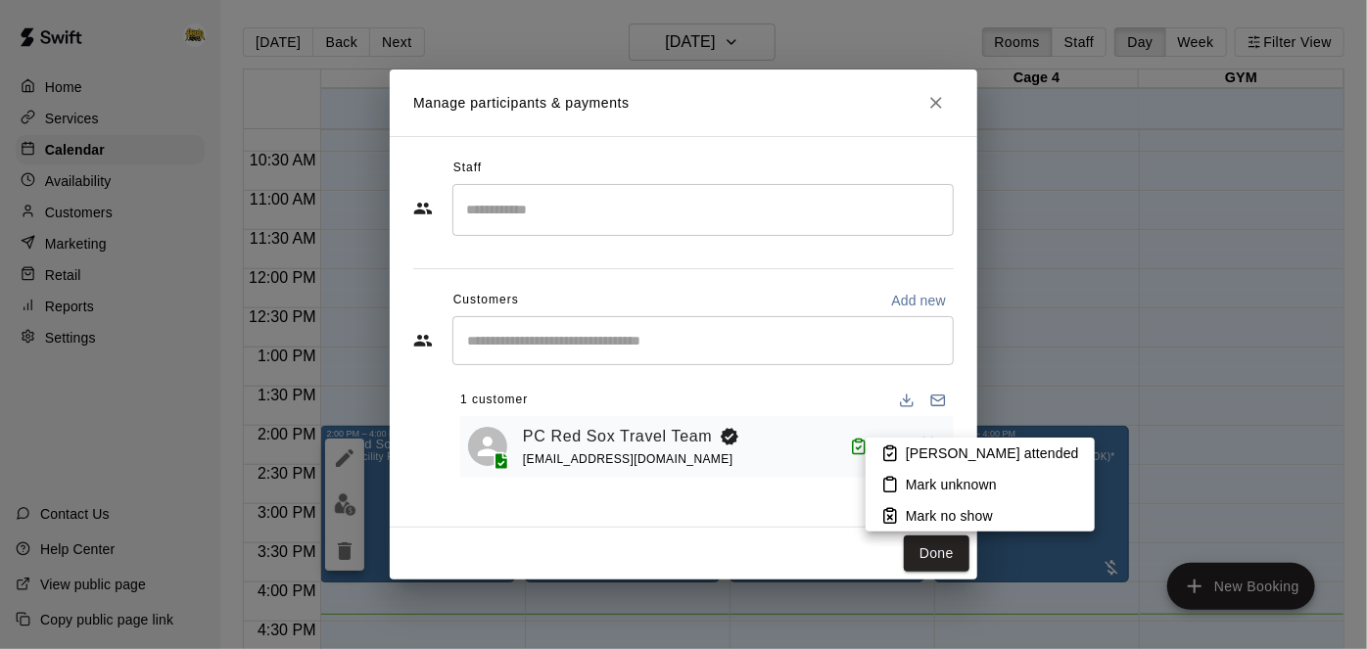
click at [907, 484] on p "Mark unknown" at bounding box center [951, 485] width 91 height 20
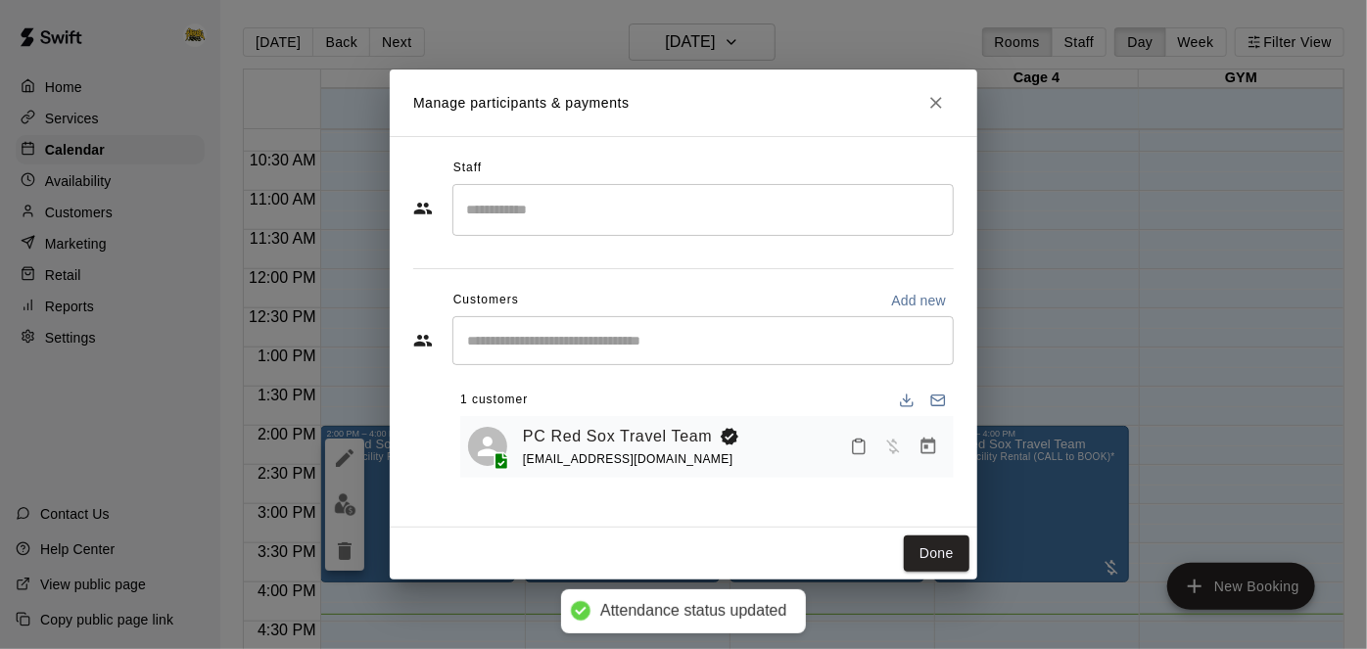
click at [800, 448] on div "PC Red Sox Travel Team [EMAIL_ADDRESS][DOMAIN_NAME]" at bounding box center [734, 447] width 423 height 46
click at [936, 101] on icon "Close" at bounding box center [937, 103] width 12 height 12
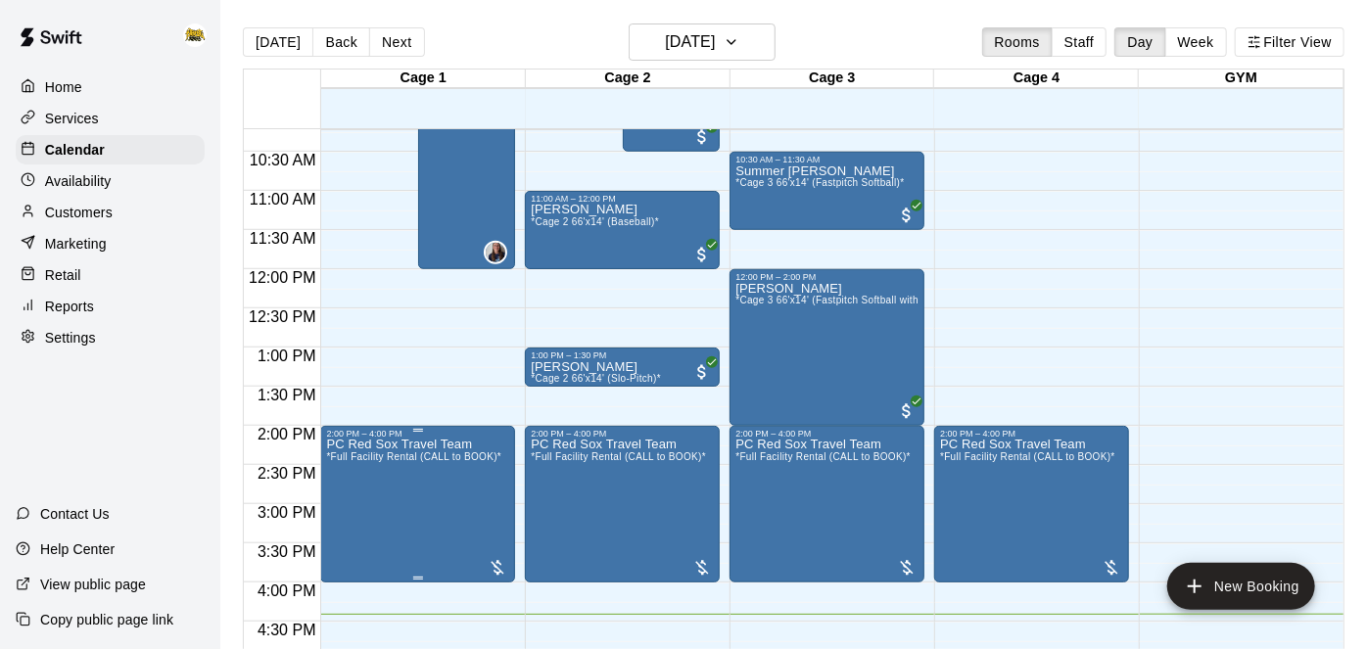
click at [343, 557] on icon "delete" at bounding box center [345, 552] width 14 height 18
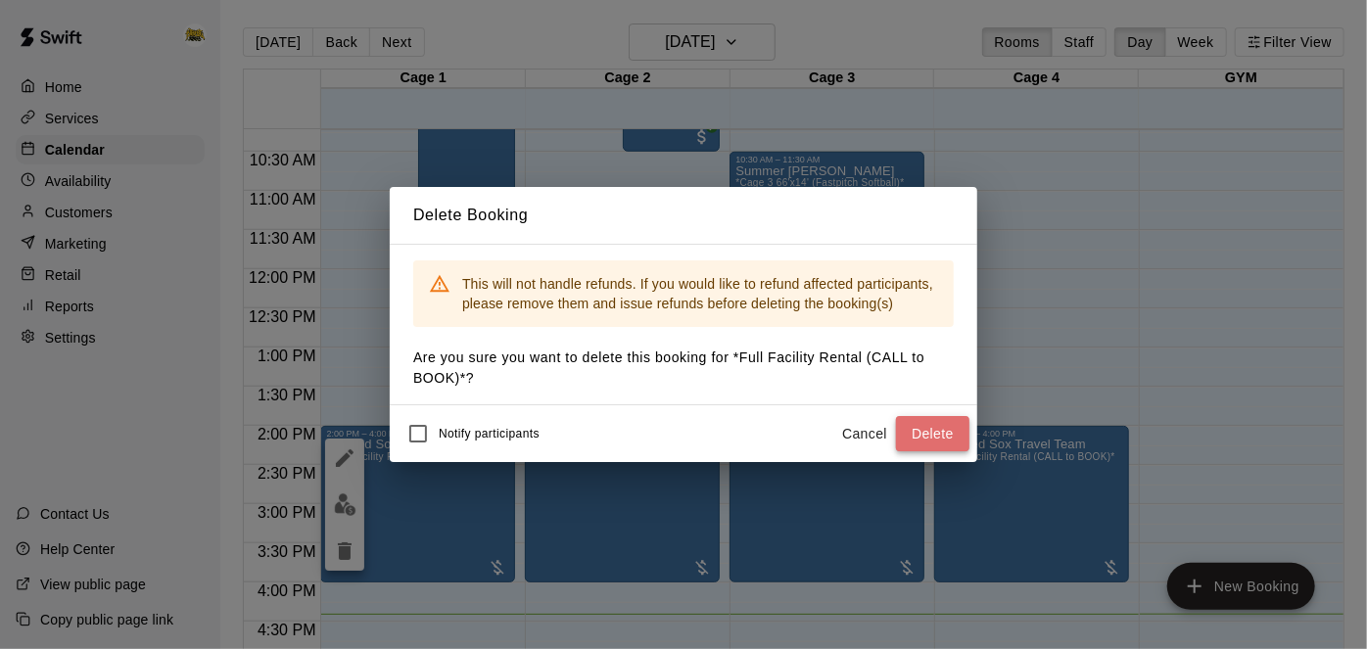
click at [956, 436] on button "Delete" at bounding box center [932, 434] width 73 height 36
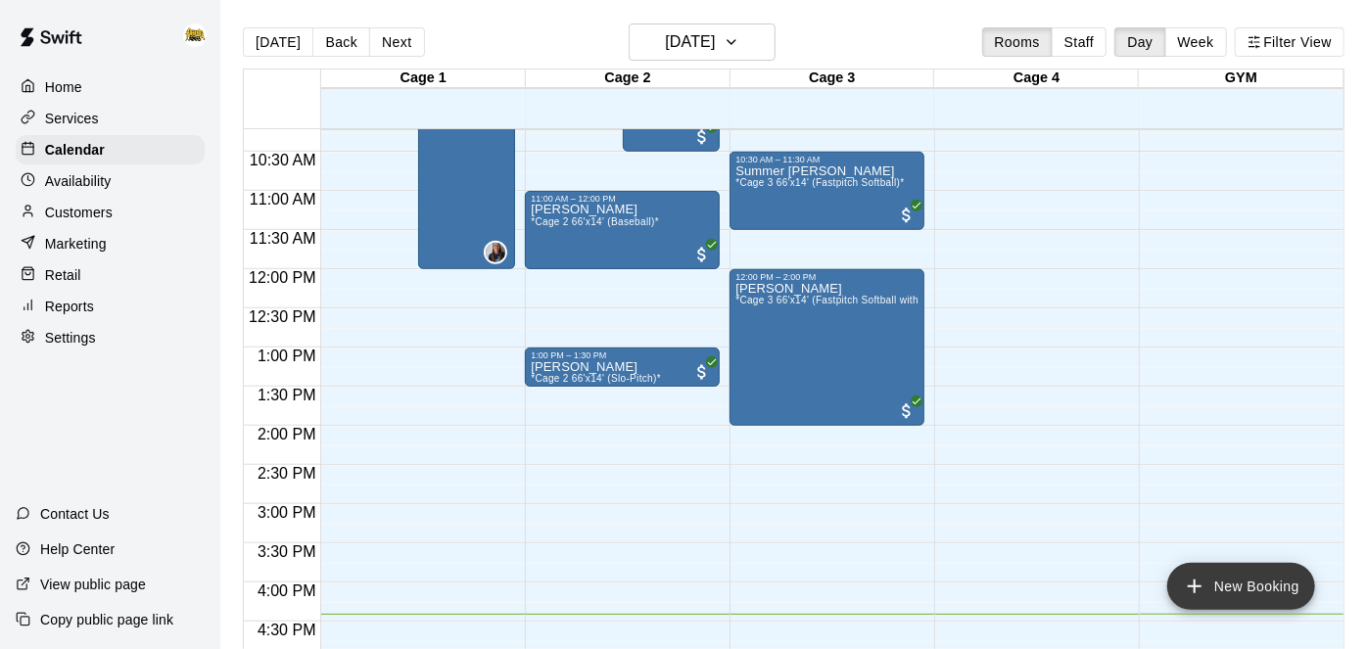
click at [1207, 588] on button "New Booking" at bounding box center [1242, 586] width 148 height 47
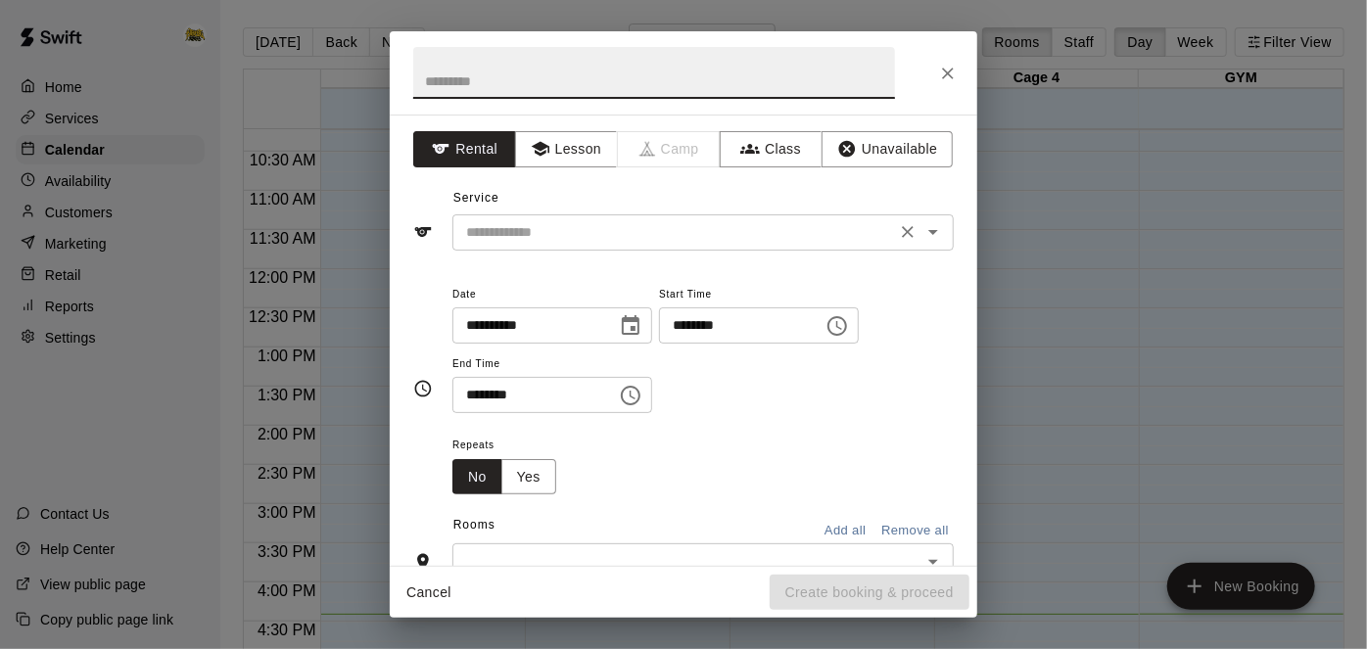
click at [523, 234] on input "text" at bounding box center [674, 232] width 432 height 24
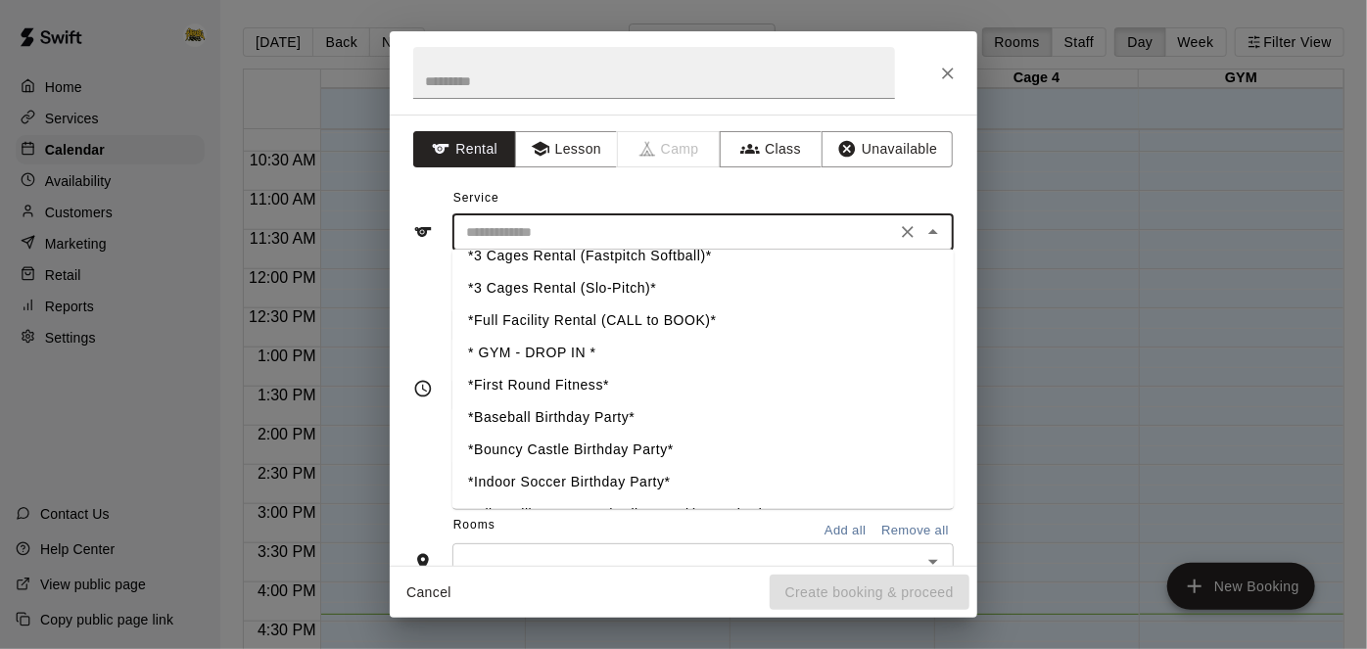
scroll to position [566, 0]
click at [538, 319] on li "*Full Facility Rental (CALL to BOOK)*" at bounding box center [704, 322] width 502 height 32
type input "**********"
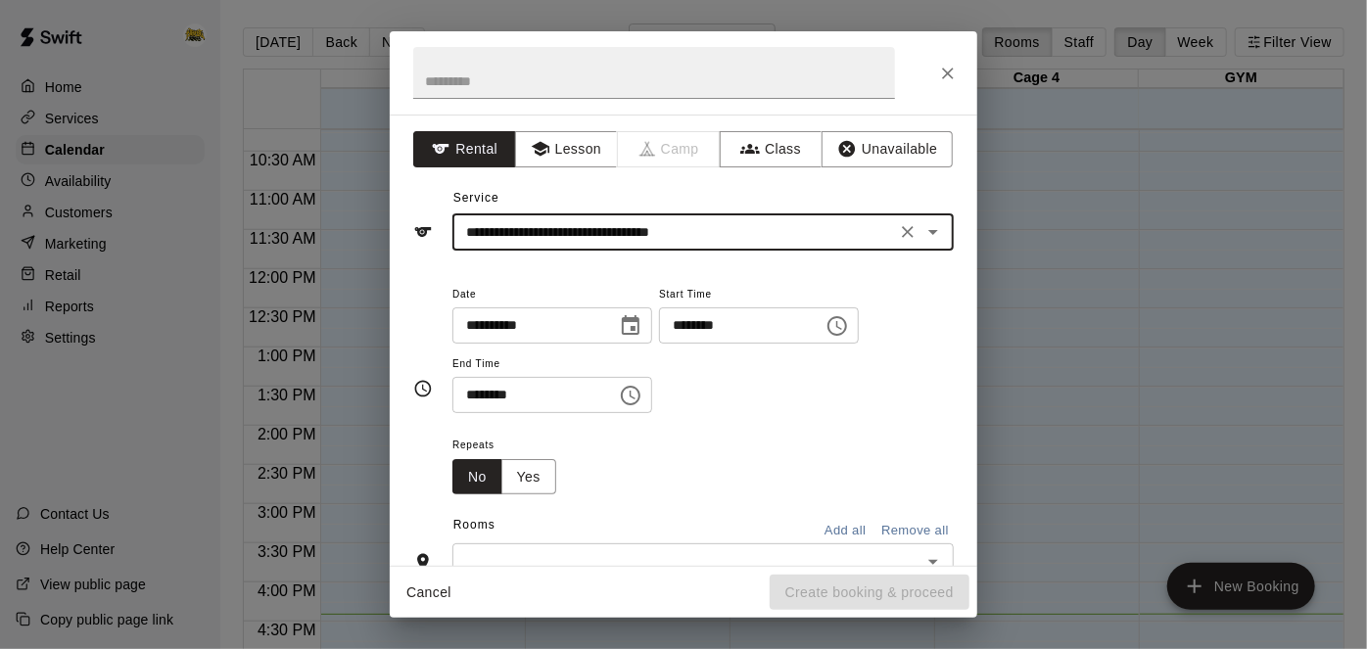
click at [659, 344] on input "********" at bounding box center [734, 326] width 151 height 36
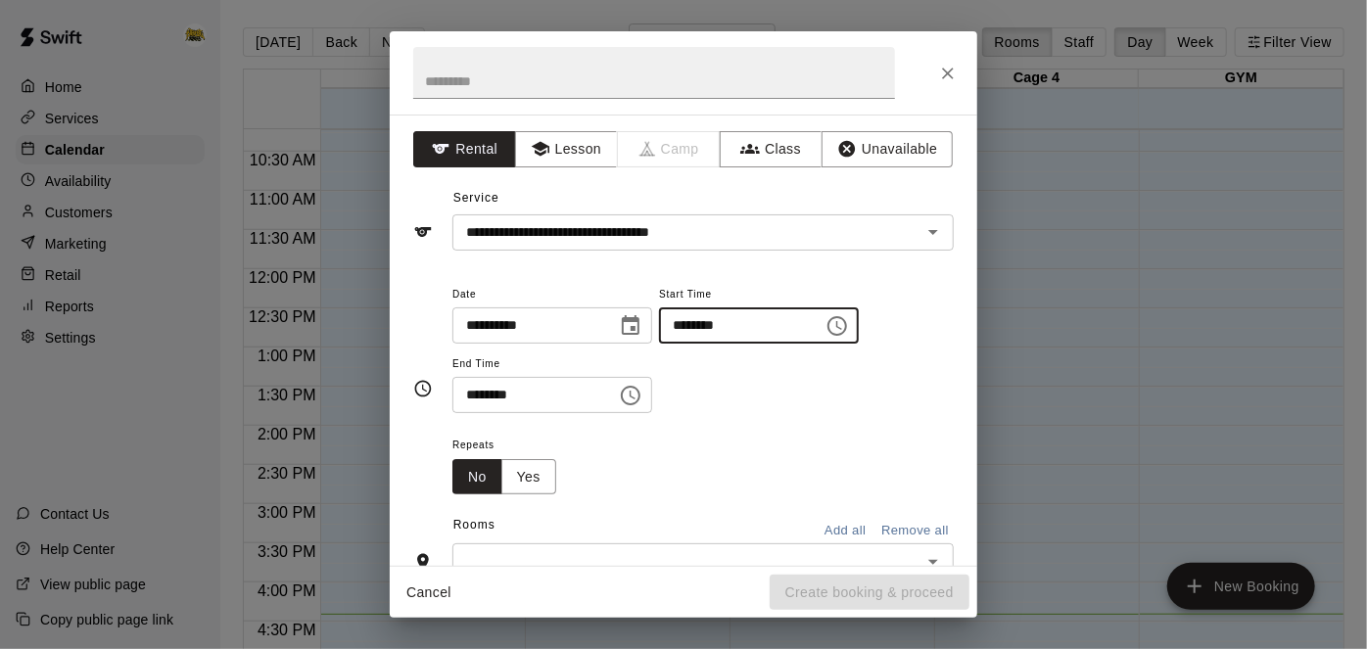
type input "********"
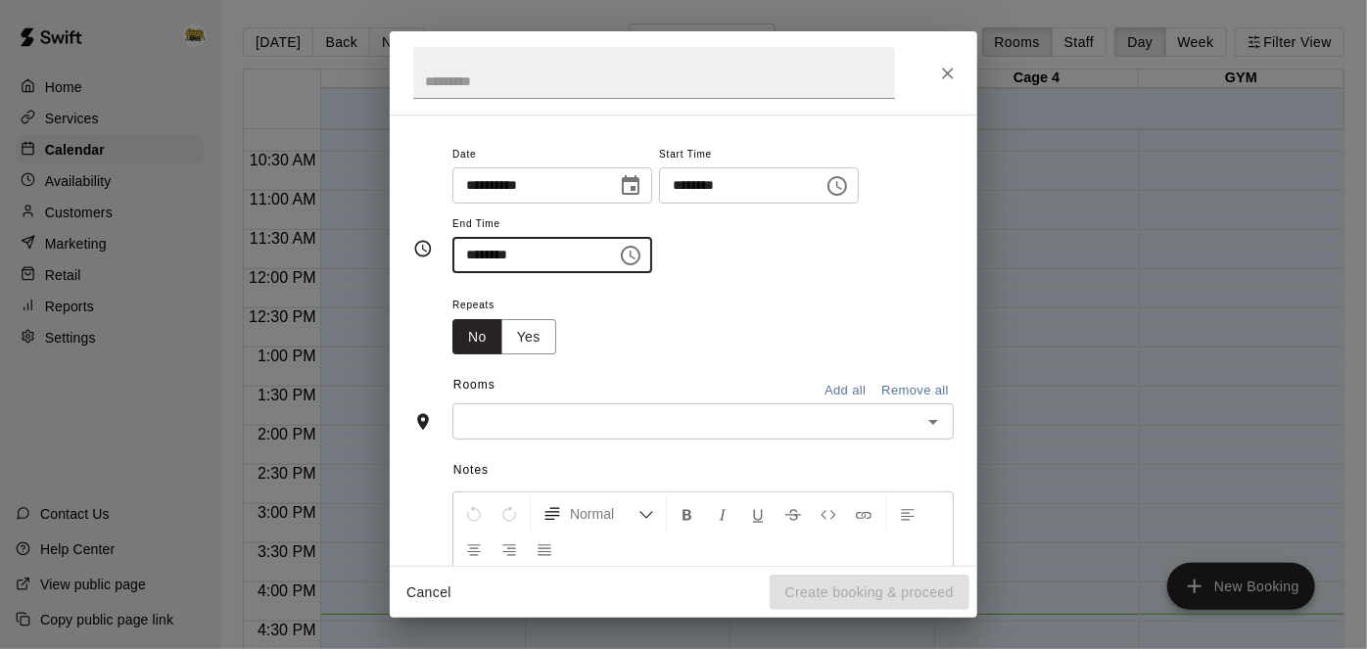
scroll to position [151, 0]
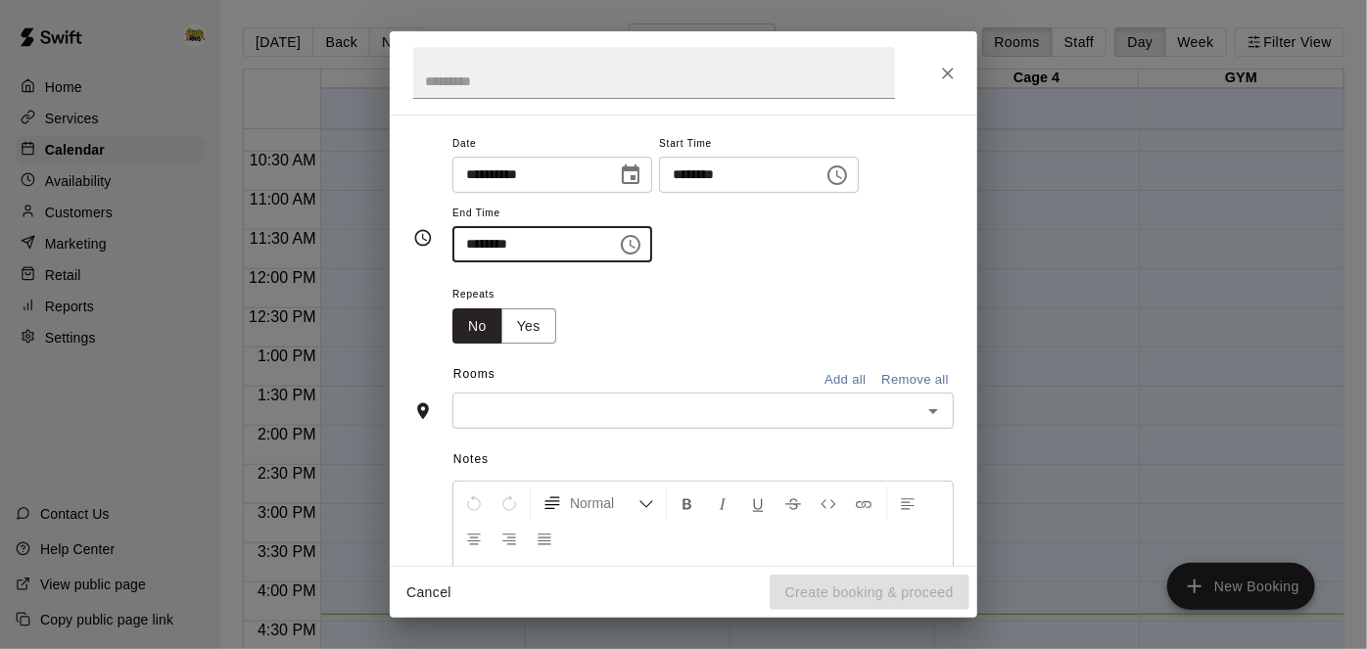
type input "********"
click at [848, 396] on button "Add all" at bounding box center [845, 380] width 63 height 30
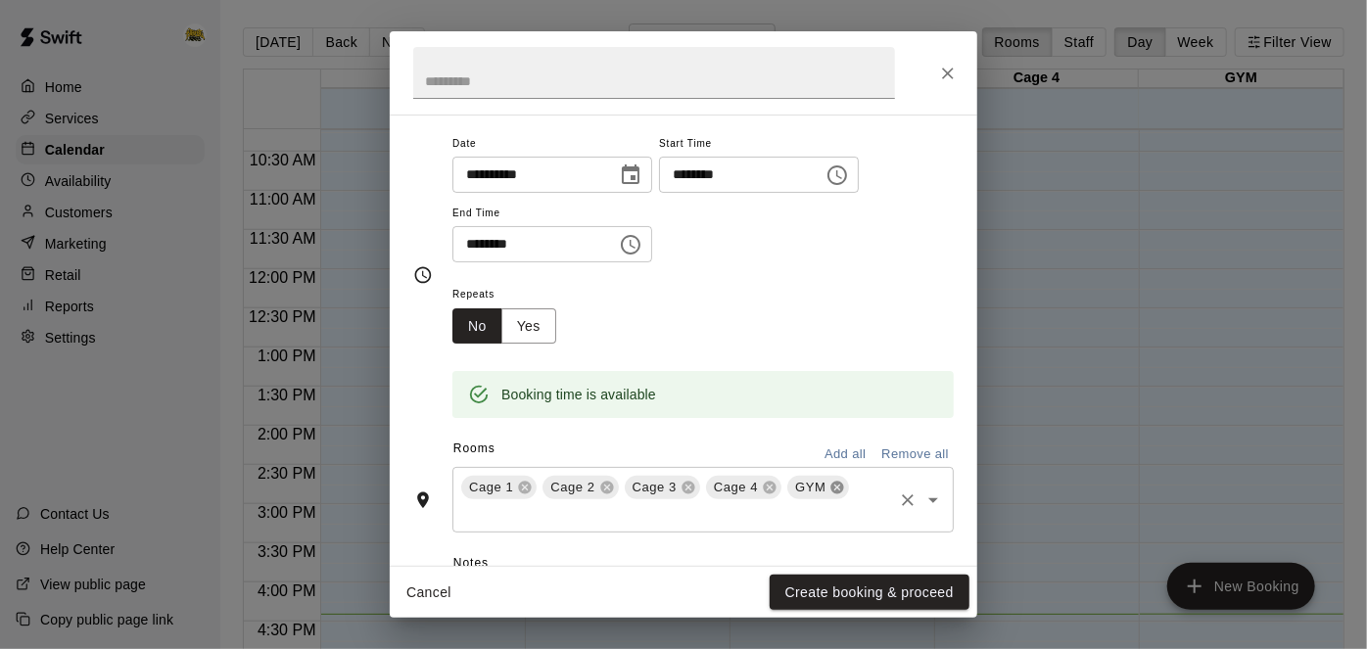
click at [832, 495] on icon at bounding box center [838, 488] width 13 height 13
click at [836, 601] on button "Create booking & proceed" at bounding box center [870, 593] width 200 height 36
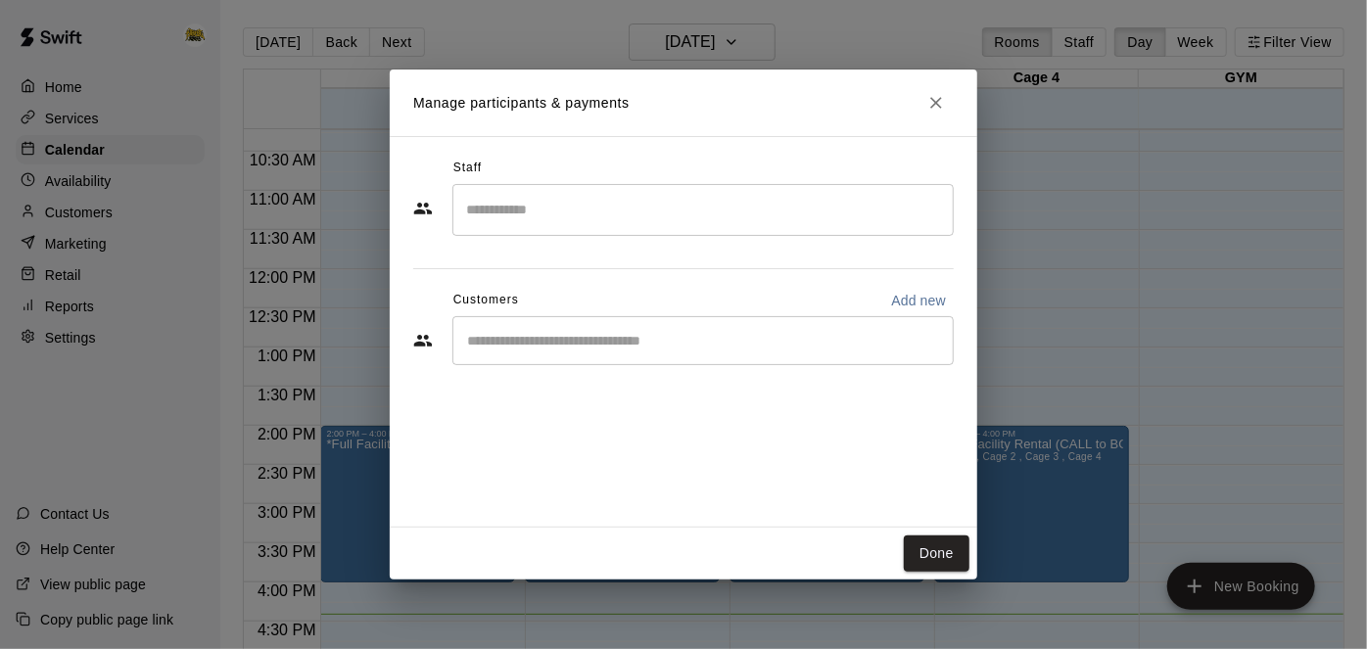
click at [755, 354] on div "​" at bounding box center [704, 340] width 502 height 49
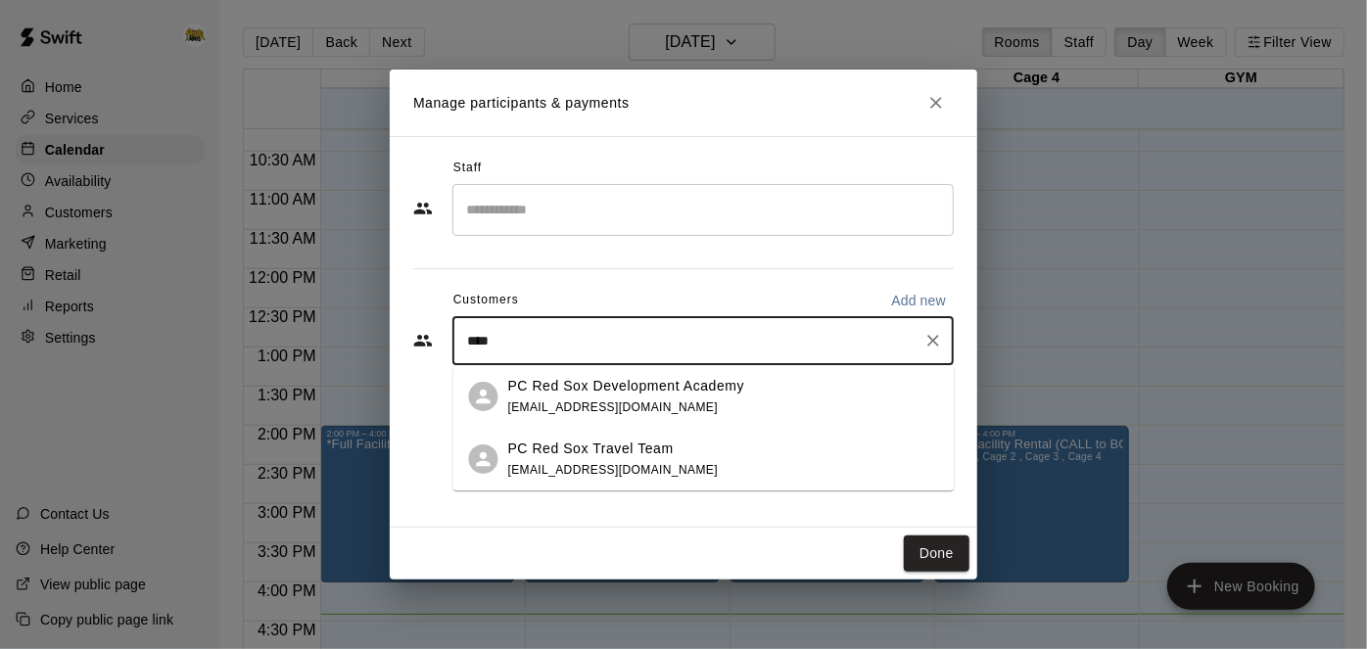
type input "*****"
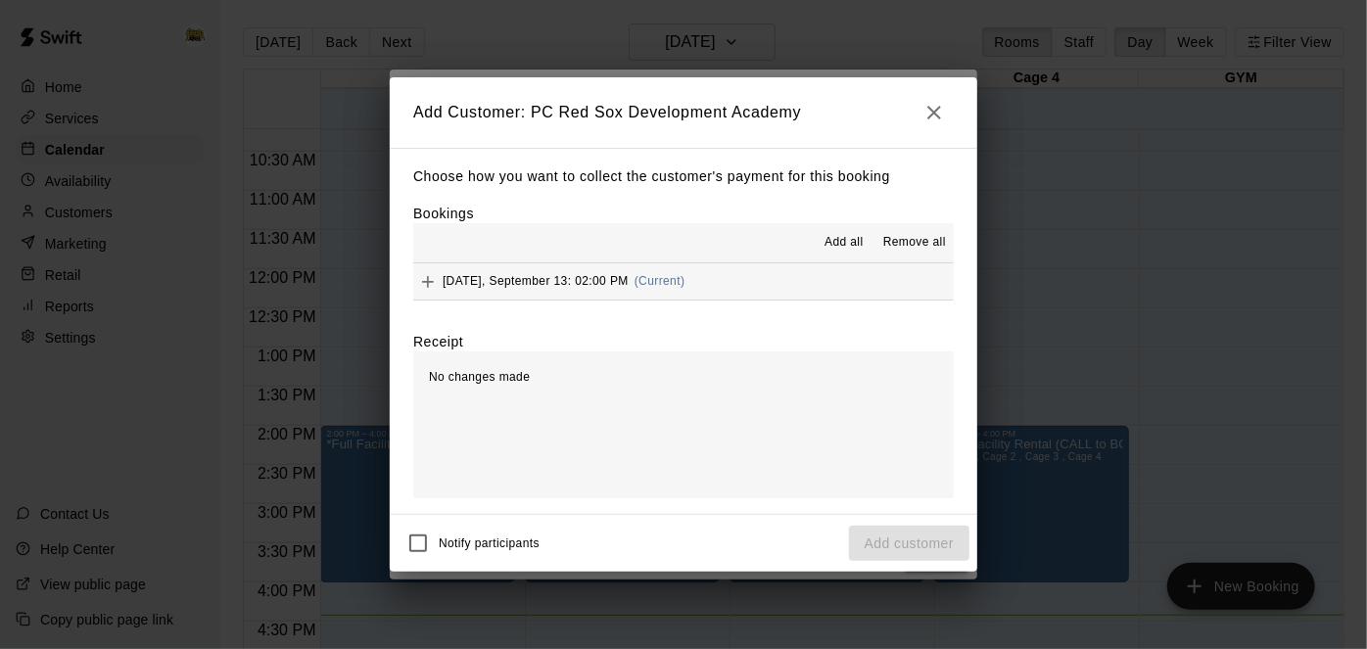
click at [784, 286] on button "[DATE], September 13: 02:00 PM (Current)" at bounding box center [683, 282] width 541 height 36
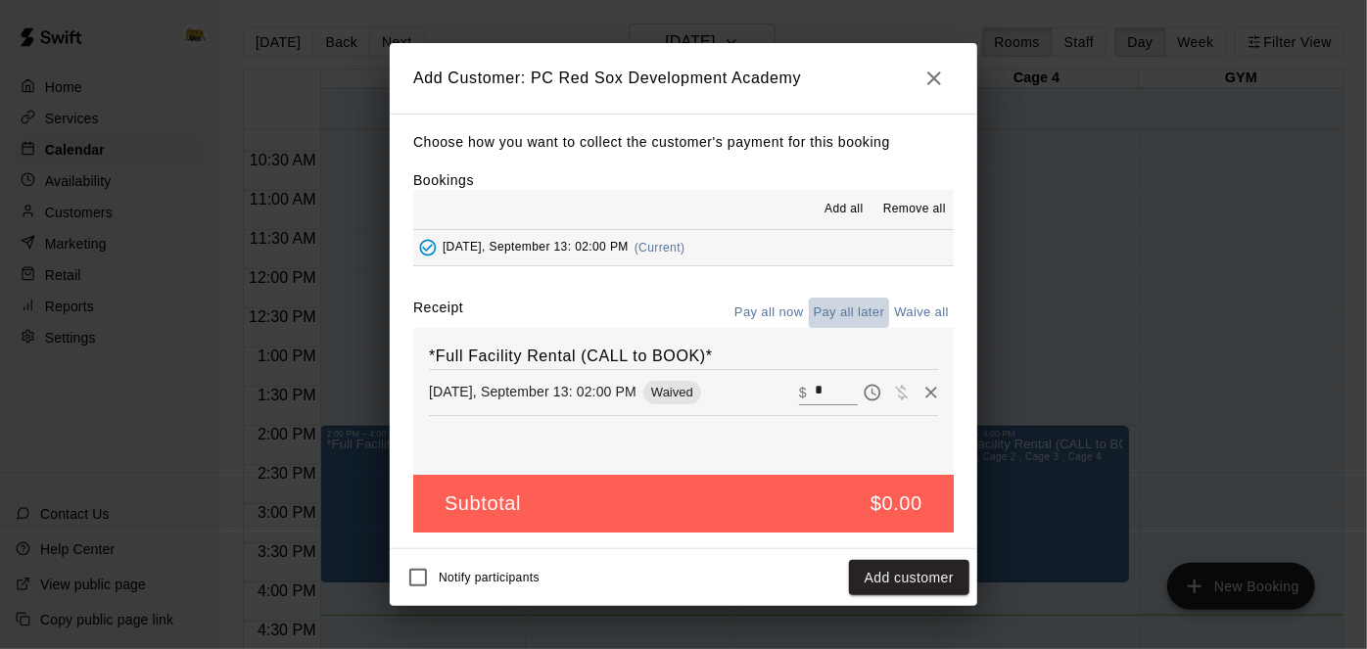
click at [822, 311] on button "Pay all later" at bounding box center [849, 313] width 81 height 30
click at [865, 576] on button "Add customer" at bounding box center [909, 578] width 120 height 36
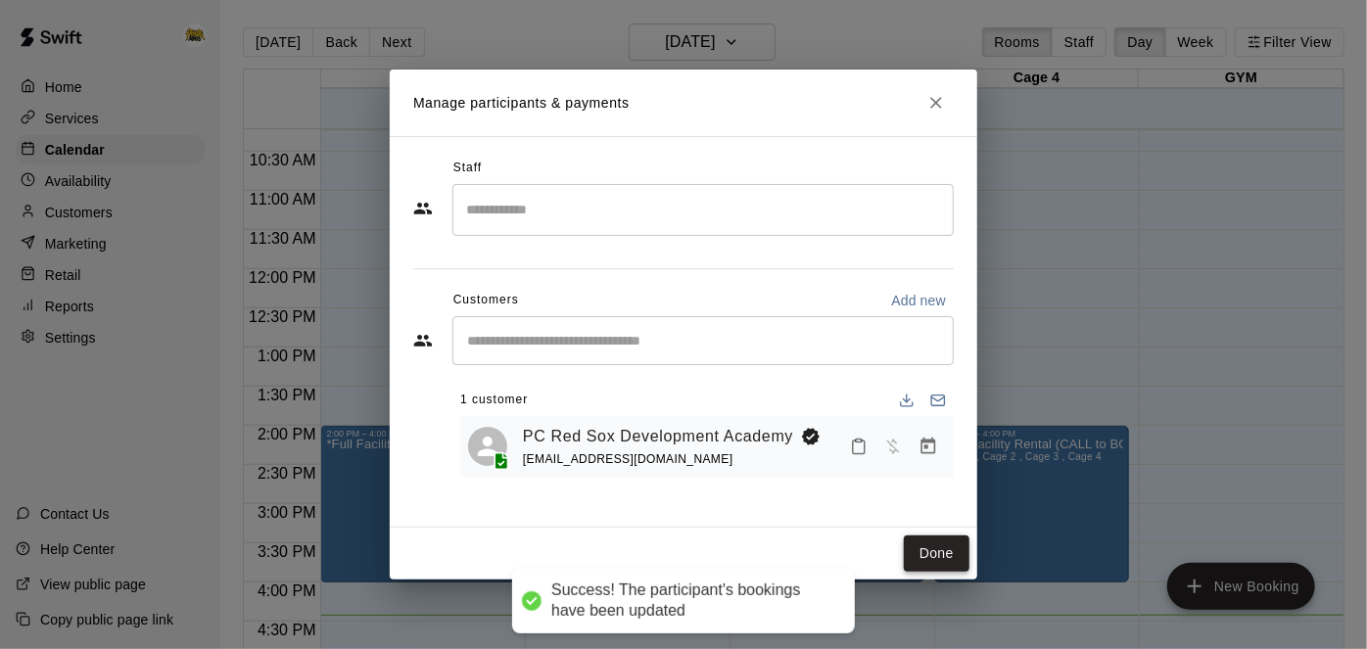
click at [936, 559] on button "Done" at bounding box center [937, 554] width 66 height 36
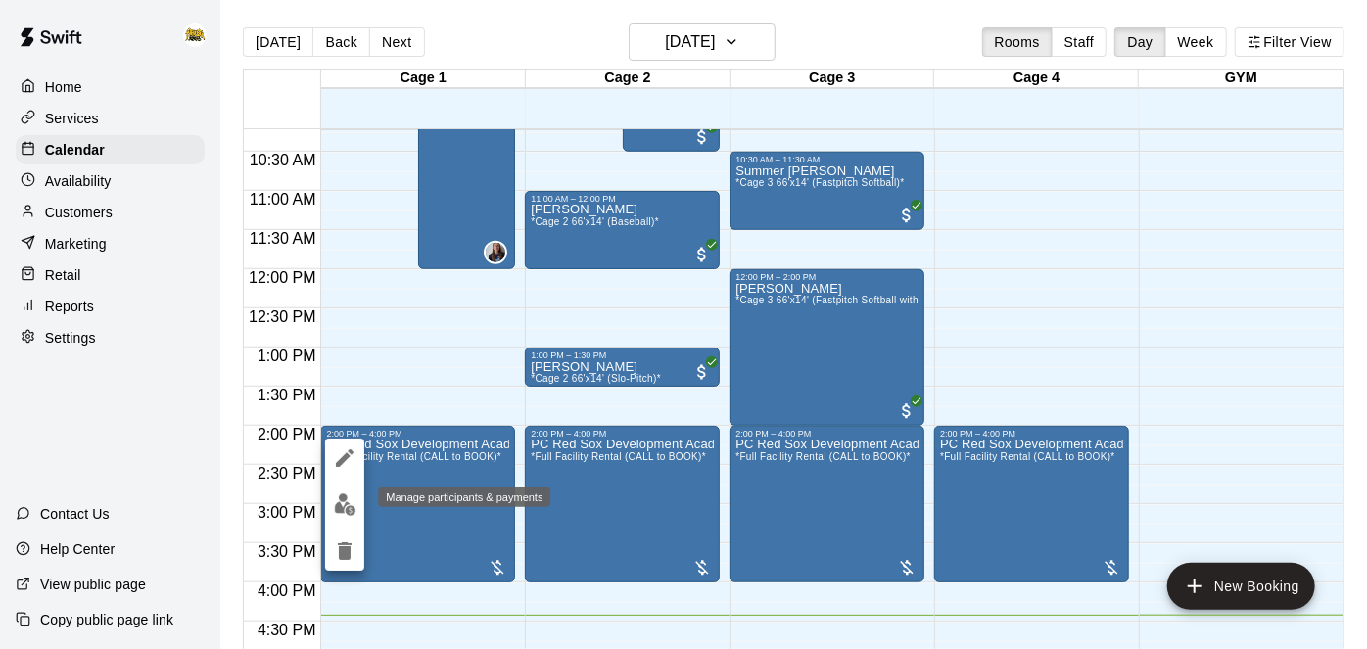
click at [350, 508] on img "edit" at bounding box center [345, 505] width 23 height 23
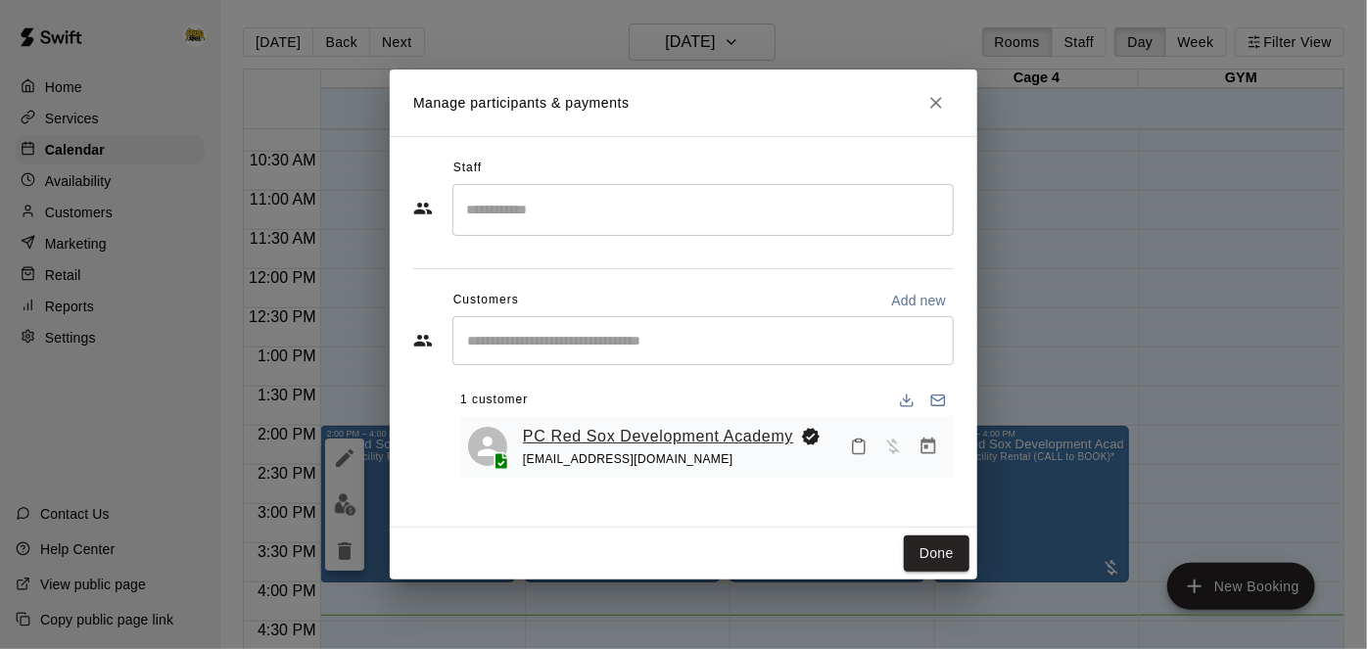
click at [658, 438] on link "PC Red Sox Development Academy" at bounding box center [658, 436] width 270 height 25
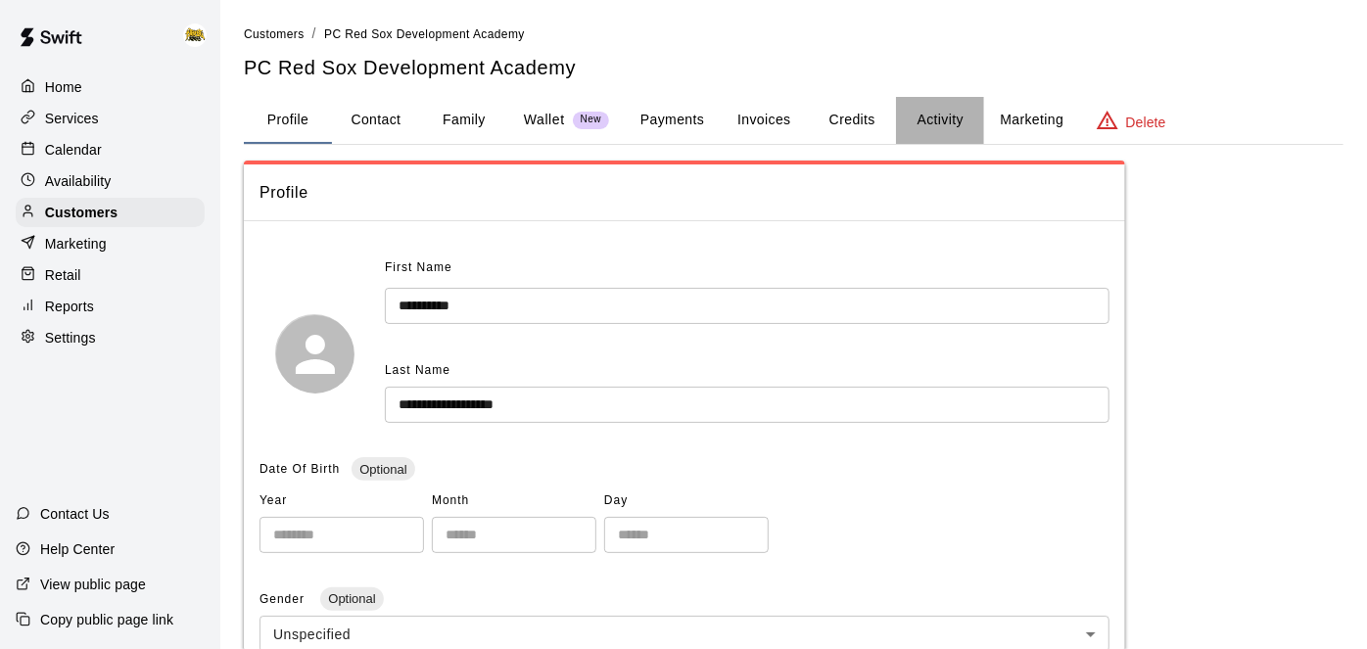
click at [918, 124] on button "Activity" at bounding box center [940, 120] width 88 height 47
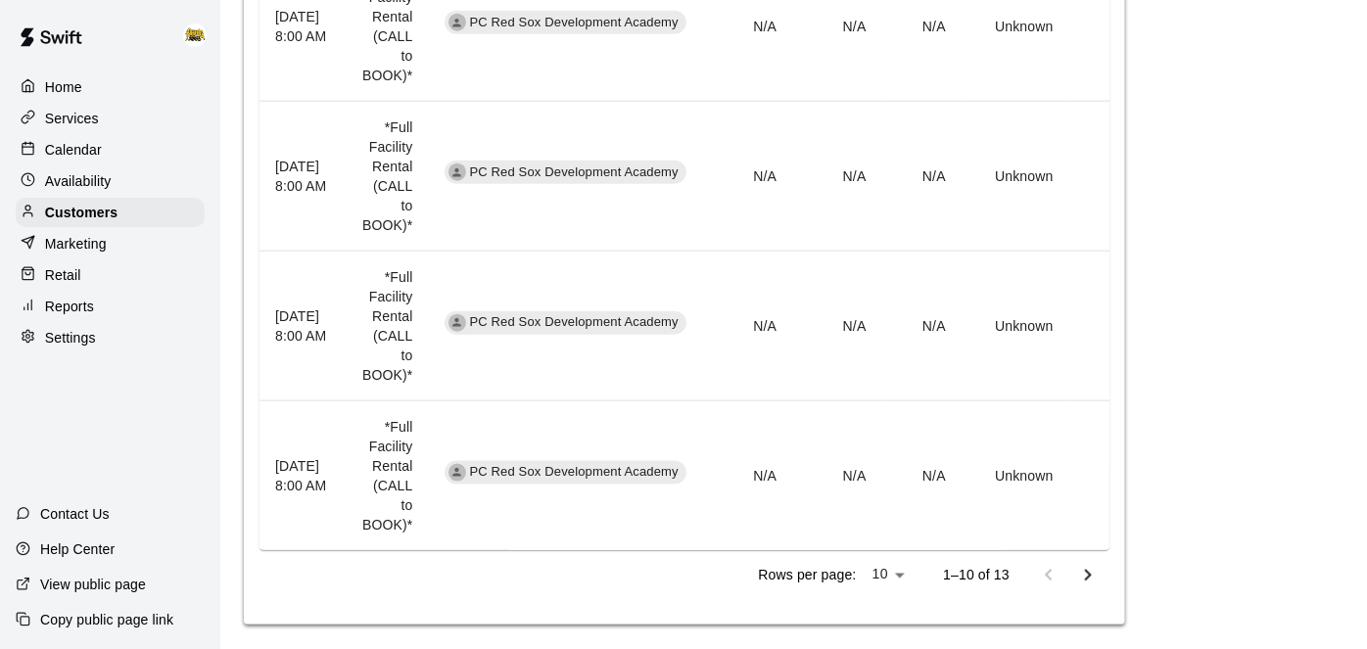
scroll to position [1515, 0]
click at [1094, 565] on icon "Go to next page" at bounding box center [1089, 577] width 24 height 24
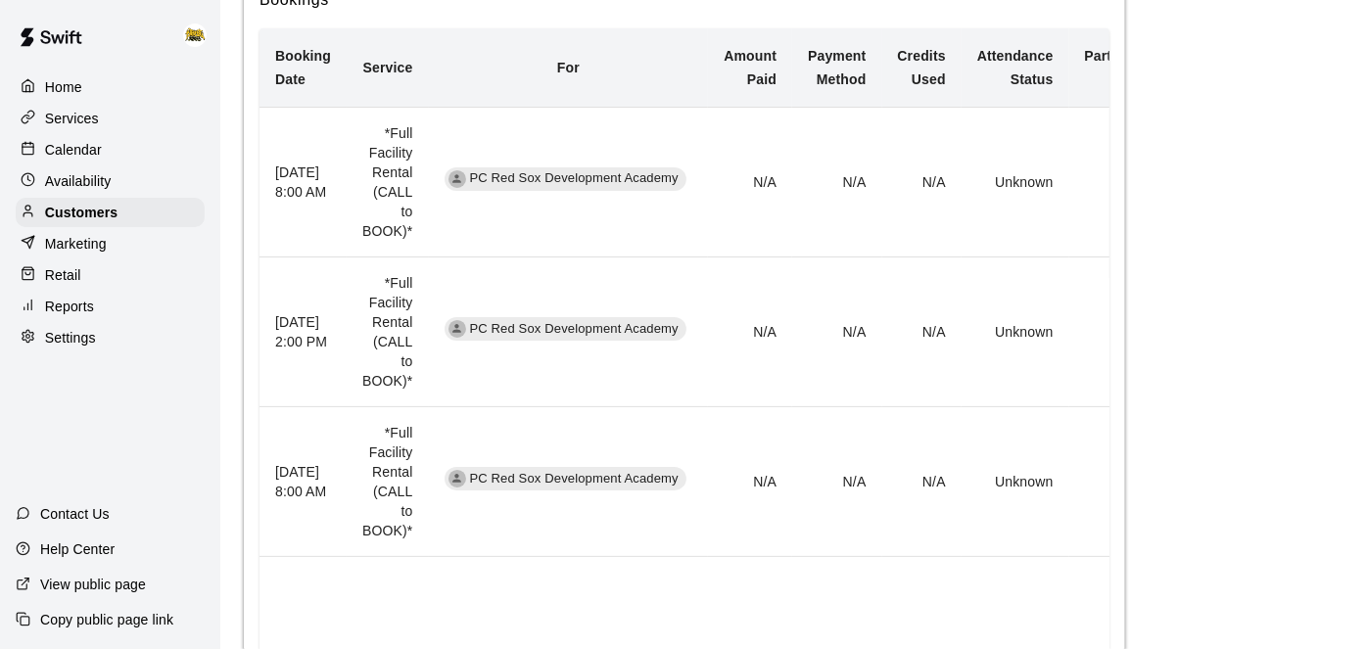
scroll to position [475, 0]
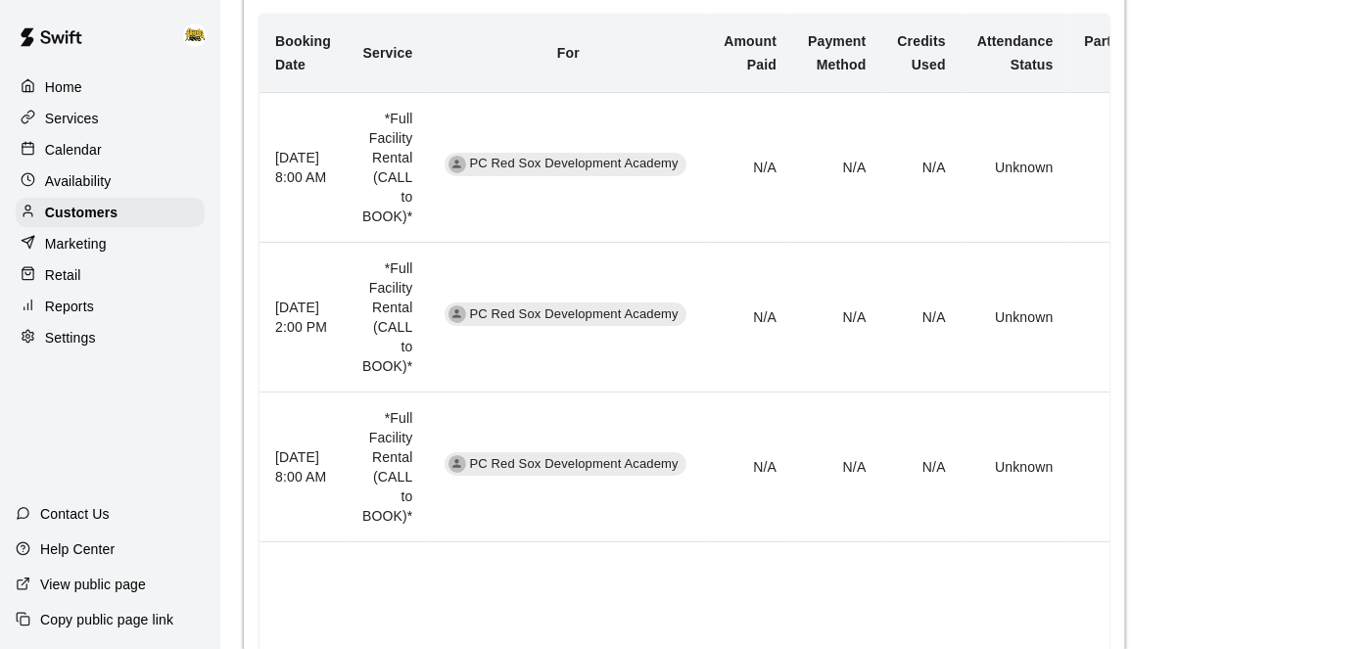
click at [60, 95] on p "Home" at bounding box center [63, 87] width 37 height 20
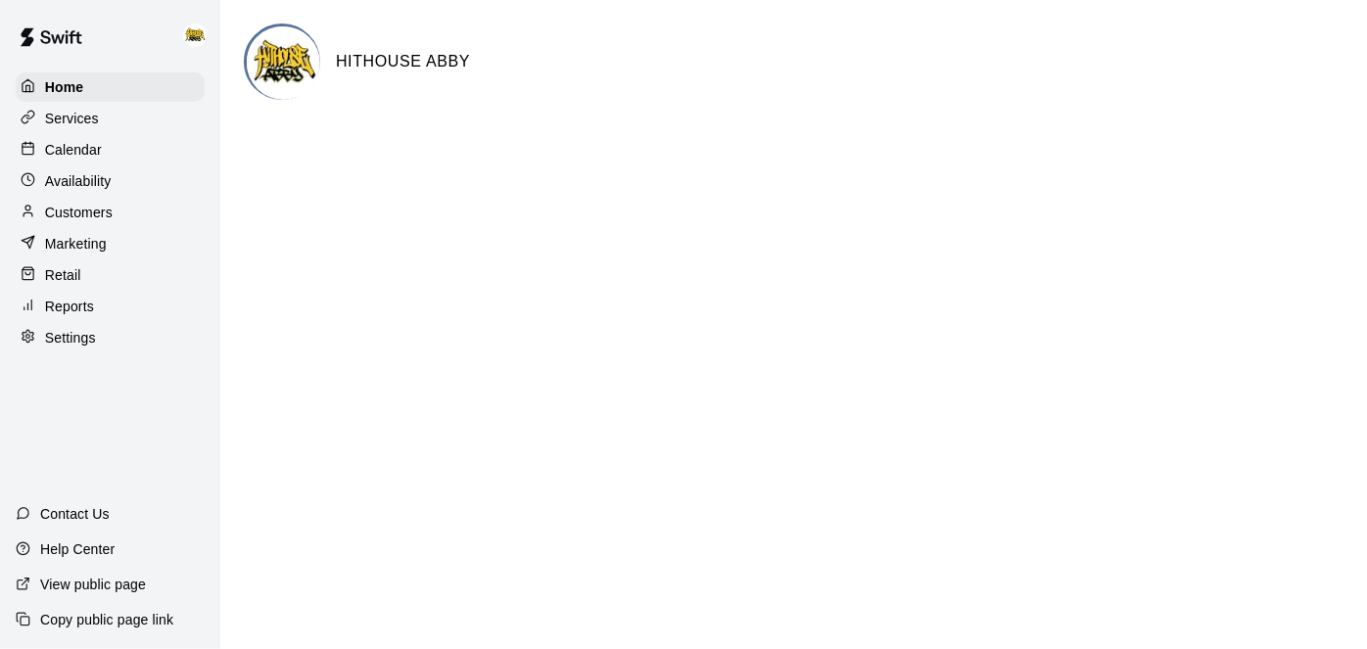
click at [92, 159] on p "Calendar" at bounding box center [73, 150] width 57 height 20
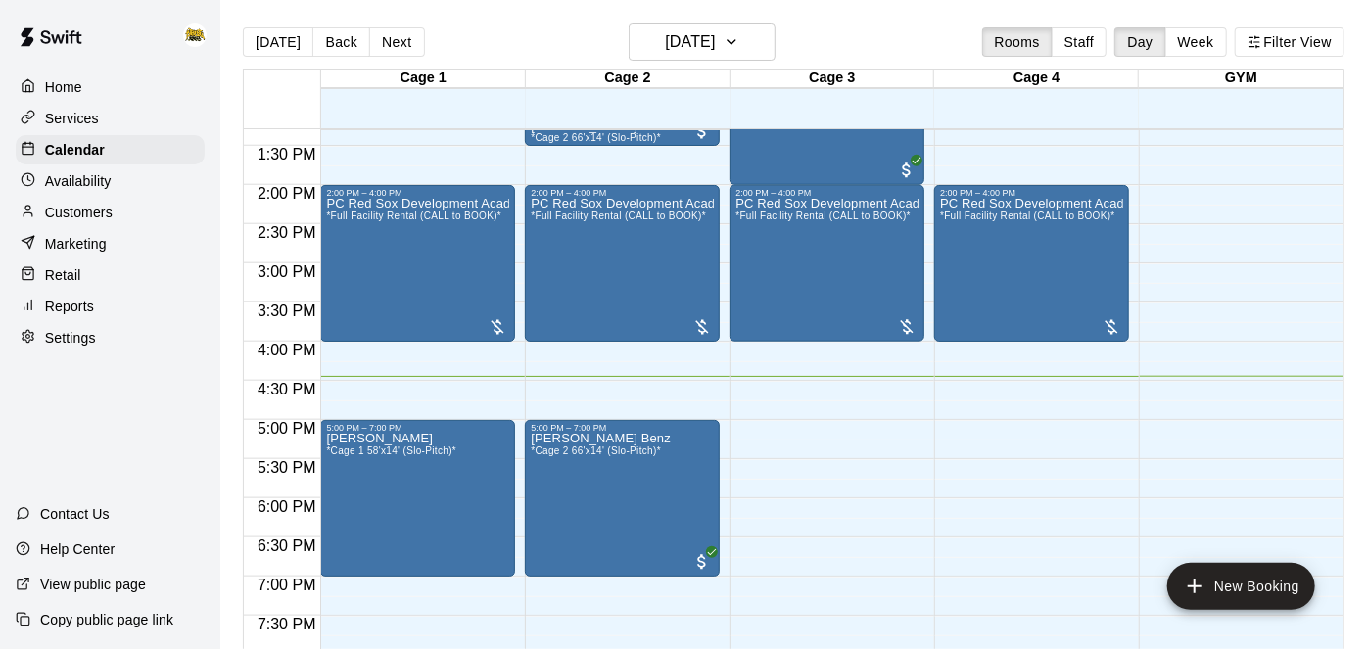
scroll to position [1040, 0]
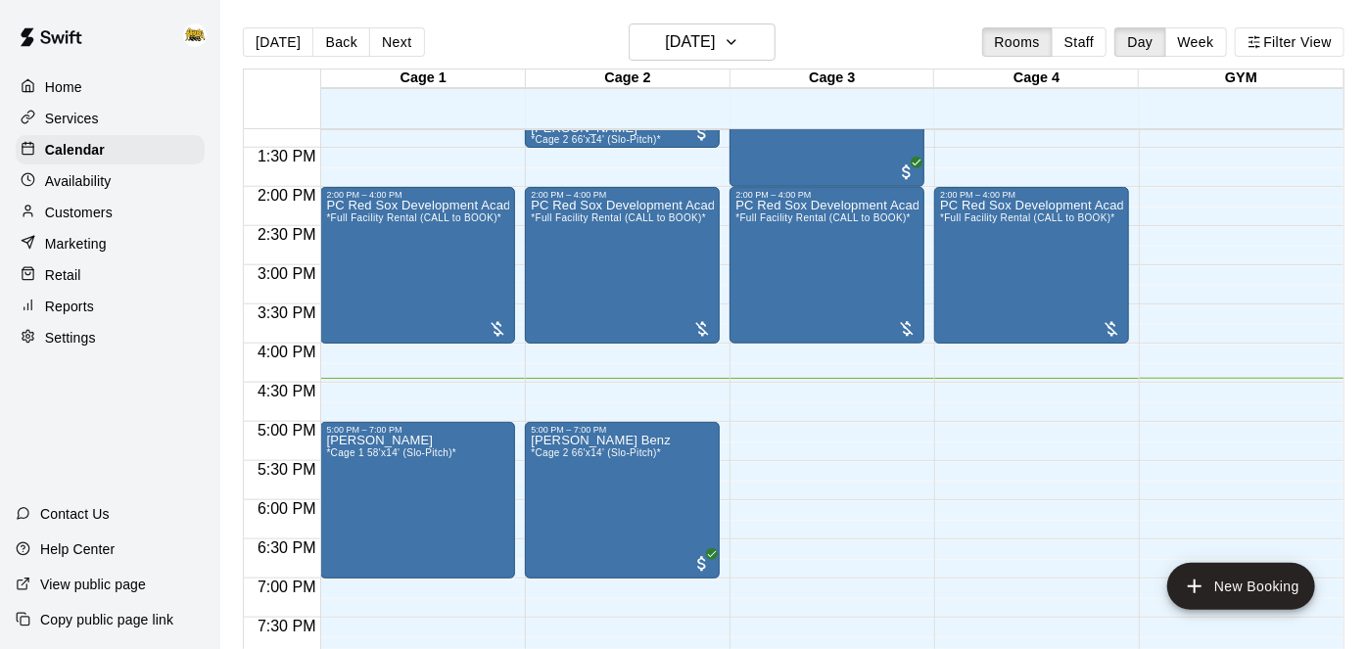
click at [49, 90] on p "Home" at bounding box center [63, 87] width 37 height 20
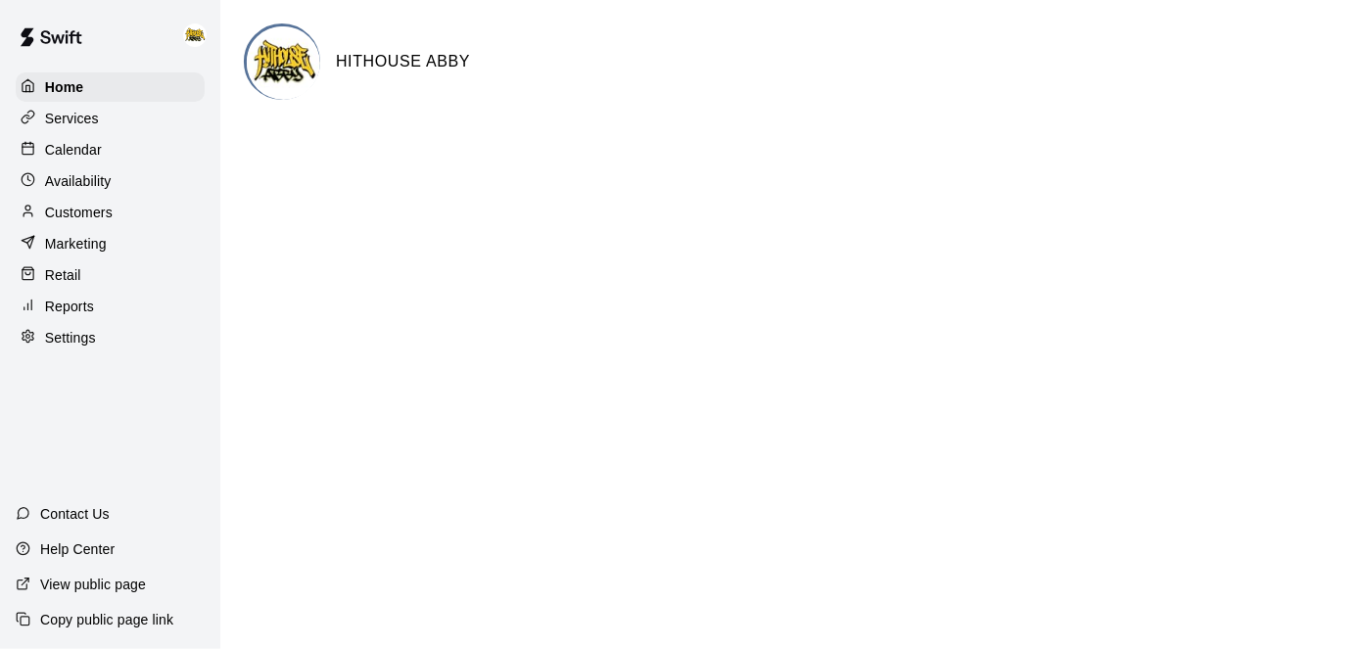
click at [110, 145] on div "Calendar" at bounding box center [110, 149] width 189 height 29
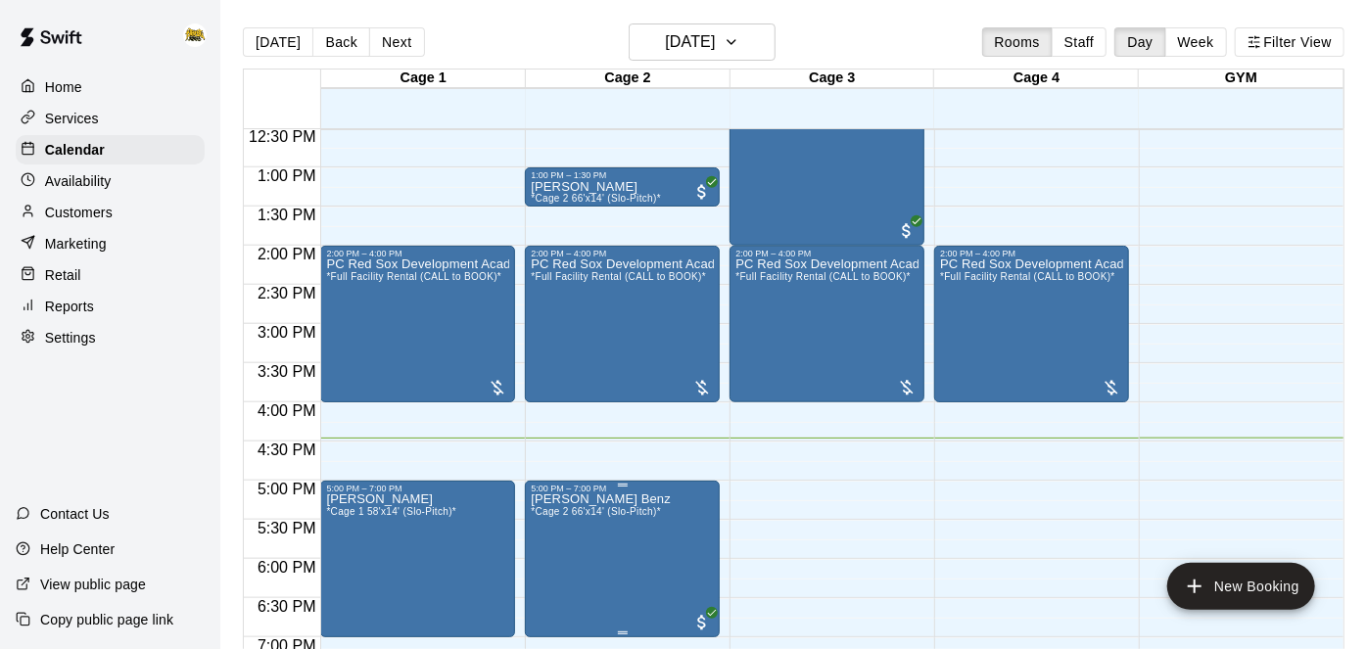
scroll to position [980, 0]
